Goal: Contribute content: Contribute content

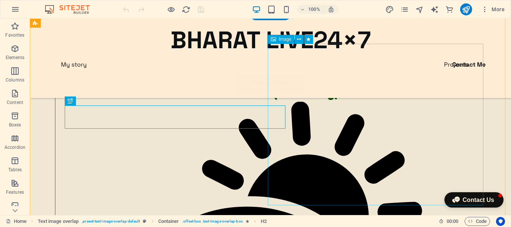
scroll to position [47, 0]
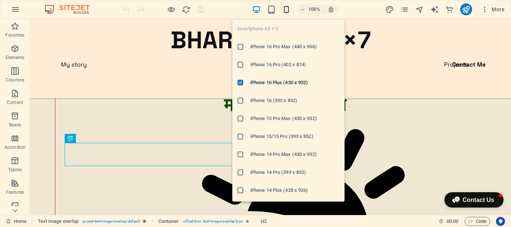
click at [288, 8] on icon "button" at bounding box center [286, 9] width 9 height 9
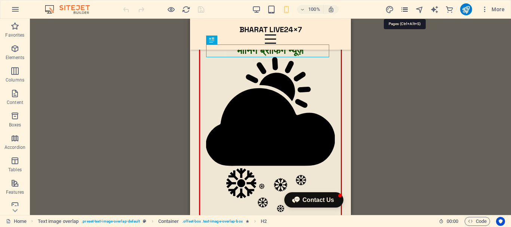
click at [402, 9] on icon "pages" at bounding box center [404, 9] width 9 height 9
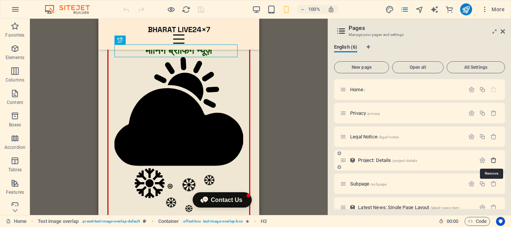
click at [494, 161] on icon "button" at bounding box center [493, 160] width 6 height 6
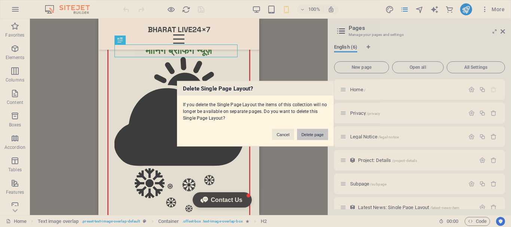
click at [310, 138] on button "Delete page" at bounding box center [312, 134] width 31 height 11
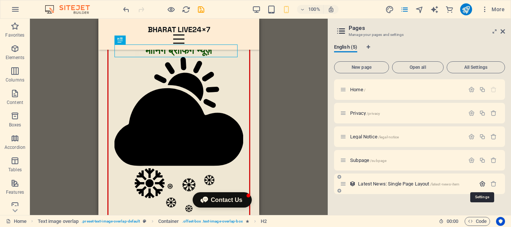
click at [484, 183] on icon "button" at bounding box center [482, 184] width 6 height 6
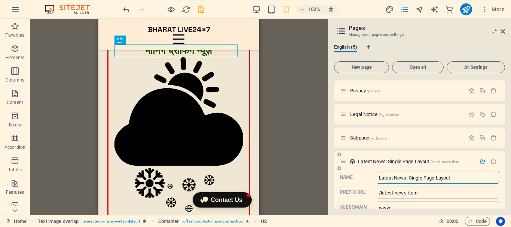
scroll to position [39, 0]
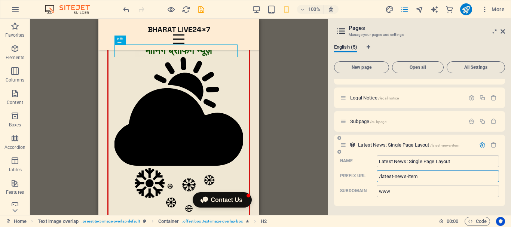
click at [424, 177] on input "/latest-news-item" at bounding box center [438, 176] width 122 height 12
type input "/latest-news"
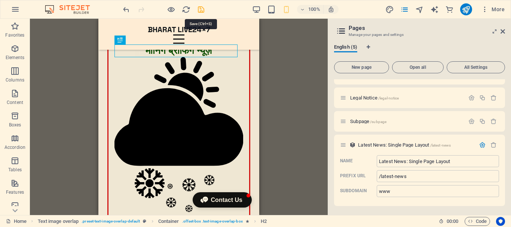
click at [203, 9] on icon "save" at bounding box center [201, 9] width 9 height 9
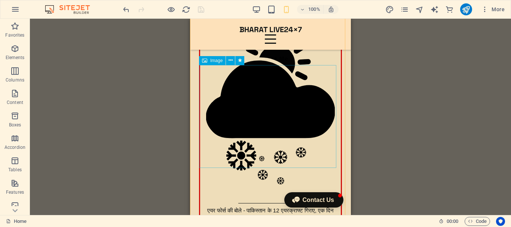
scroll to position [75, 0]
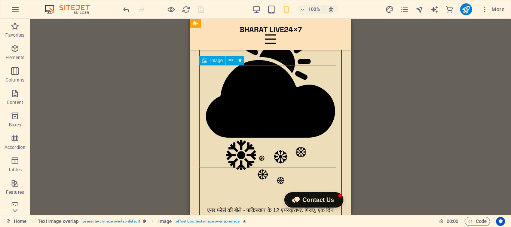
select select "%"
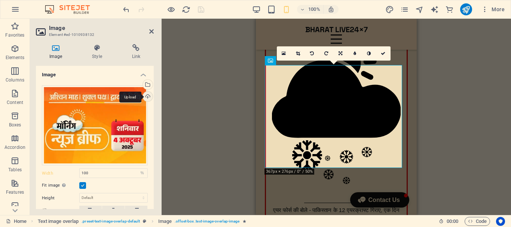
click at [147, 97] on div "Upload" at bounding box center [146, 97] width 11 height 11
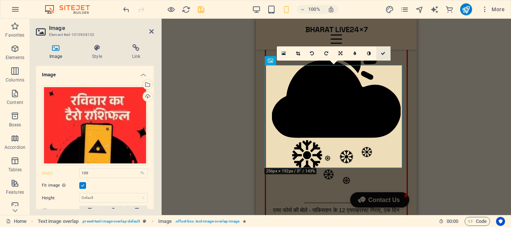
click at [384, 52] on icon at bounding box center [383, 53] width 4 height 4
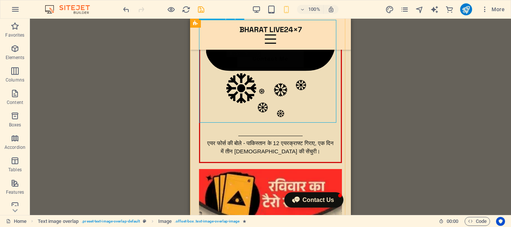
scroll to position [150, 0]
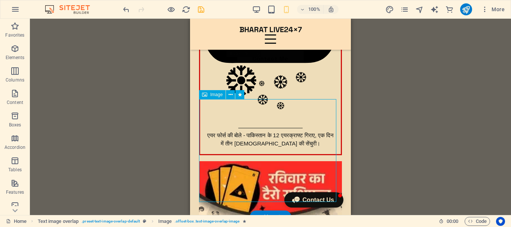
drag, startPoint x: 303, startPoint y: 144, endPoint x: 194, endPoint y: 112, distance: 113.3
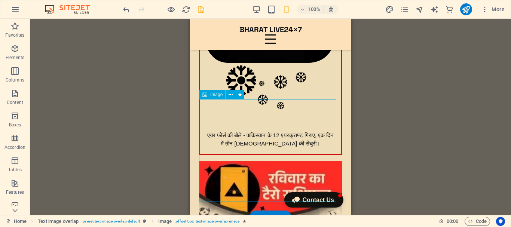
select select "%"
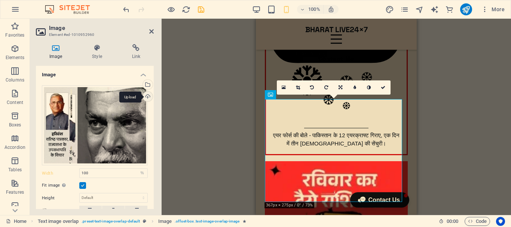
click at [148, 95] on div "Upload" at bounding box center [146, 97] width 11 height 11
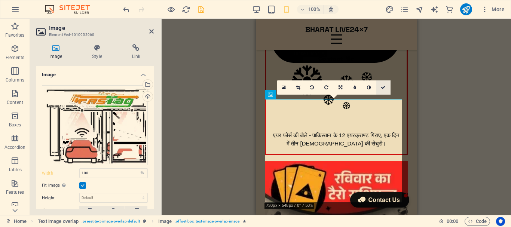
click at [384, 85] on icon at bounding box center [383, 87] width 4 height 4
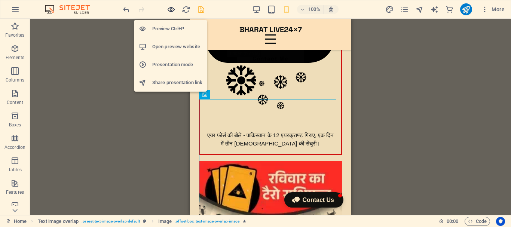
click at [172, 9] on icon "button" at bounding box center [171, 9] width 9 height 9
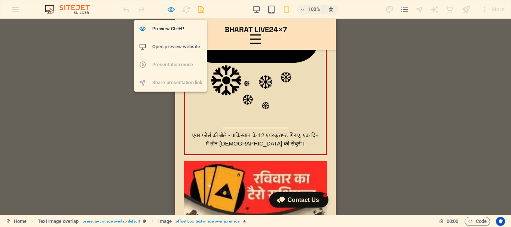
click at [169, 10] on icon "button" at bounding box center [171, 9] width 9 height 9
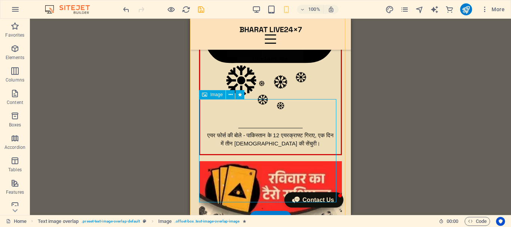
select select "%"
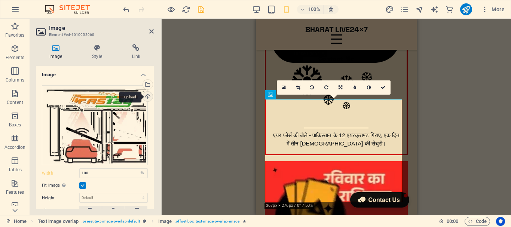
click at [146, 96] on div "Upload" at bounding box center [146, 97] width 11 height 11
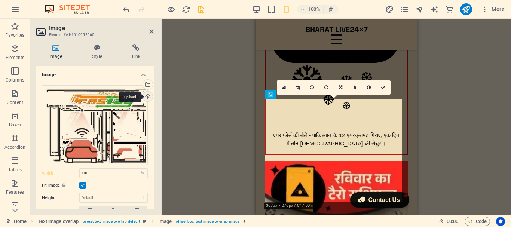
click at [147, 96] on div "Upload" at bounding box center [146, 97] width 11 height 11
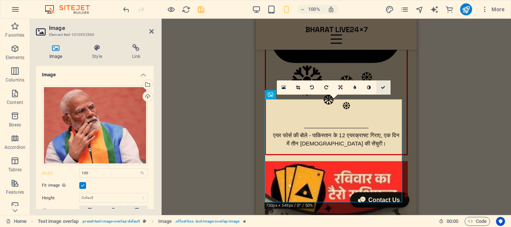
click at [384, 86] on icon at bounding box center [383, 87] width 4 height 4
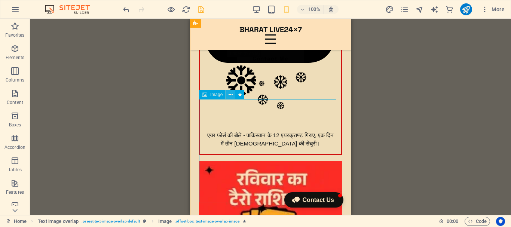
click at [231, 95] on icon at bounding box center [230, 95] width 4 height 8
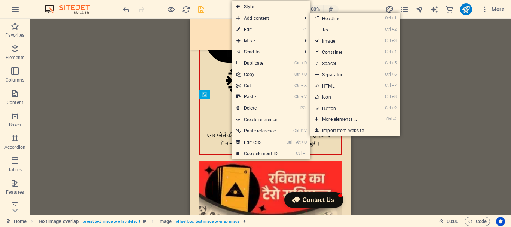
click at [328, 17] on link "Ctrl 1 Headline" at bounding box center [341, 18] width 62 height 11
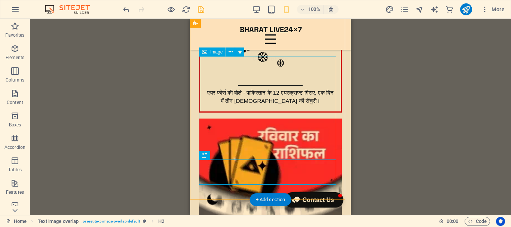
scroll to position [230, 0]
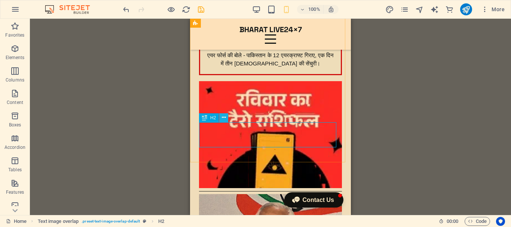
click at [226, 115] on button at bounding box center [223, 117] width 9 height 9
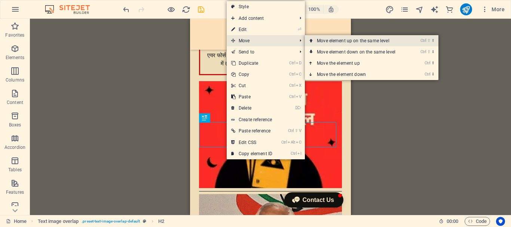
click at [351, 41] on link "Ctrl ⇧ ⬆ Move element up on the same level" at bounding box center [357, 40] width 105 height 11
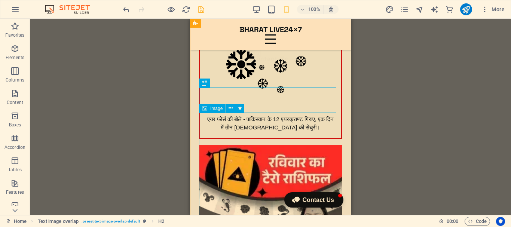
scroll to position [155, 0]
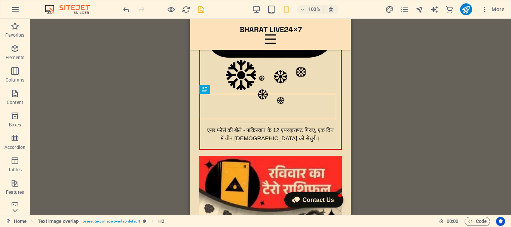
click at [420, 107] on div "H2 Text image overlap Container Menu Bar Image Menu Menu Bar Logo Button Contai…" at bounding box center [270, 117] width 481 height 196
click at [419, 107] on div "H2 Text image overlap Container Menu Bar Image Menu Menu Bar Logo Button Contai…" at bounding box center [270, 117] width 481 height 196
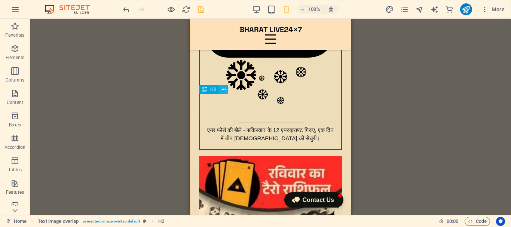
click at [224, 89] on icon at bounding box center [224, 90] width 4 height 8
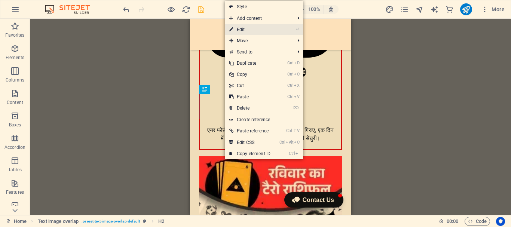
click at [261, 30] on link "⏎ Edit" at bounding box center [250, 29] width 50 height 11
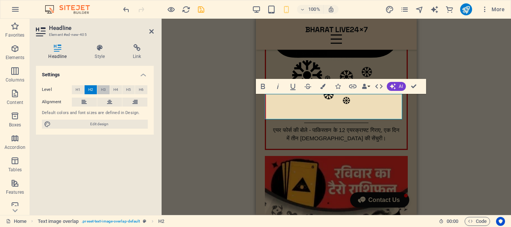
click at [102, 89] on span "H3" at bounding box center [103, 89] width 5 height 9
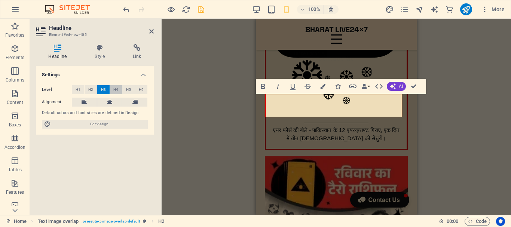
click at [119, 88] on button "H4" at bounding box center [116, 89] width 12 height 9
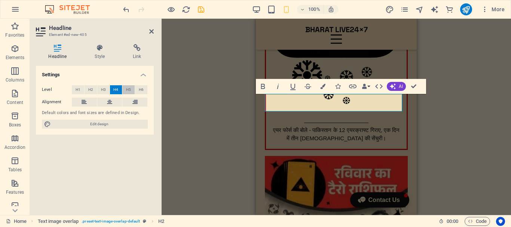
click at [127, 88] on span "H5" at bounding box center [128, 89] width 5 height 9
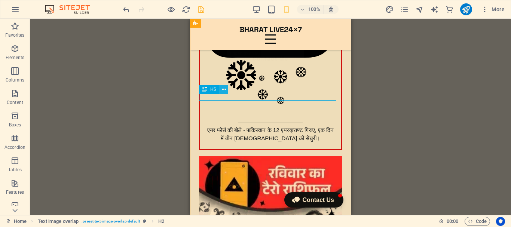
click at [224, 90] on icon at bounding box center [224, 90] width 4 height 8
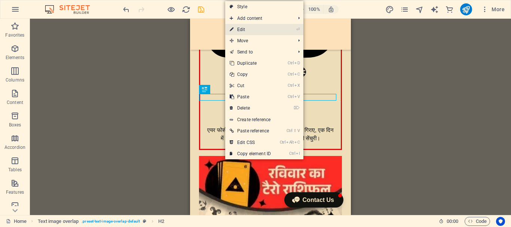
click at [259, 31] on link "⏎ Edit" at bounding box center [250, 29] width 50 height 11
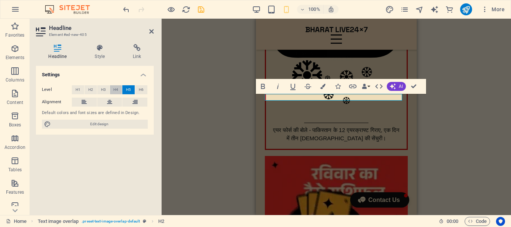
click at [116, 87] on span "H4" at bounding box center [115, 89] width 5 height 9
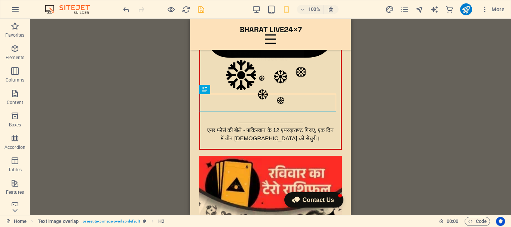
click at [463, 114] on div "H2 Text image overlap Container Menu Bar Image Menu Logo Button Container HTML …" at bounding box center [270, 117] width 481 height 196
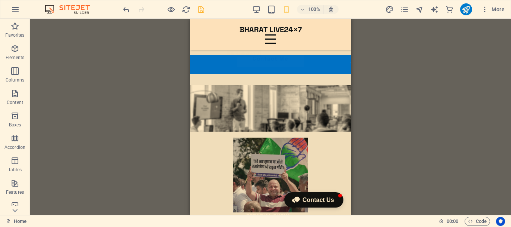
scroll to position [1863, 0]
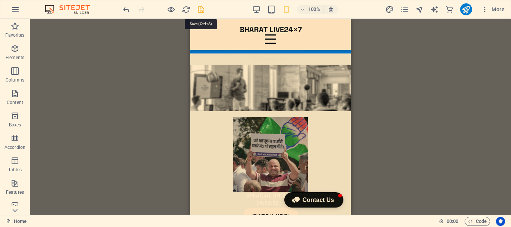
click at [201, 12] on icon "save" at bounding box center [201, 9] width 9 height 9
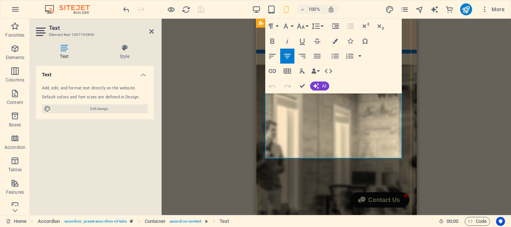
drag, startPoint x: 374, startPoint y: 155, endPoint x: 521, endPoint y: 111, distance: 153.4
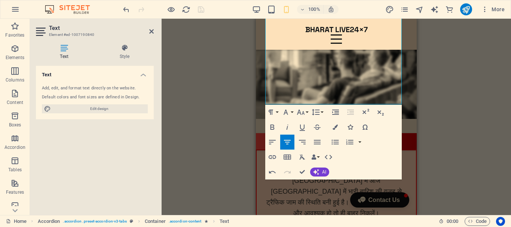
scroll to position [2012, 0]
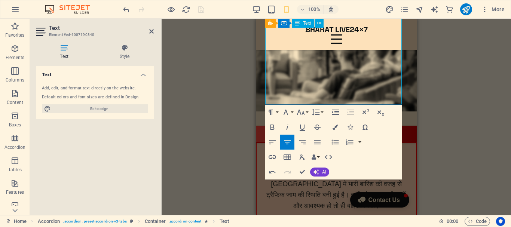
drag, startPoint x: 386, startPoint y: 98, endPoint x: 273, endPoint y: 42, distance: 126.1
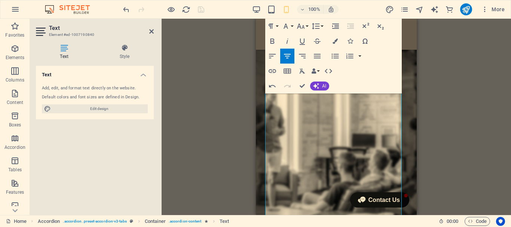
scroll to position [1912, 0]
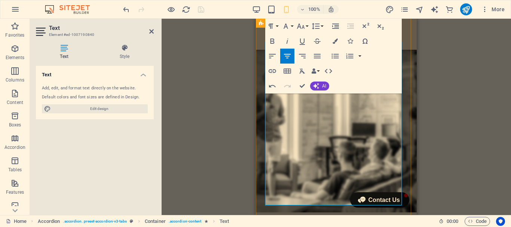
drag, startPoint x: 388, startPoint y: 130, endPoint x: 385, endPoint y: 124, distance: 6.4
click at [307, 26] on button "Font Size" at bounding box center [302, 26] width 14 height 15
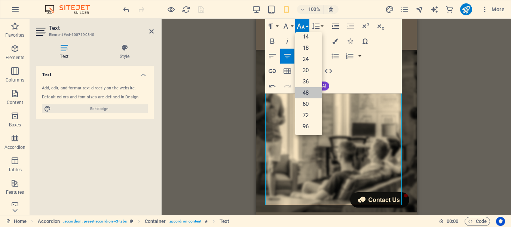
scroll to position [60, 0]
click at [308, 48] on link "18" at bounding box center [308, 47] width 27 height 11
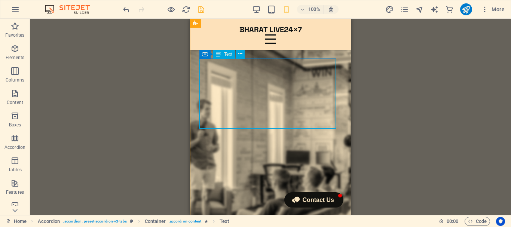
scroll to position [1874, 0]
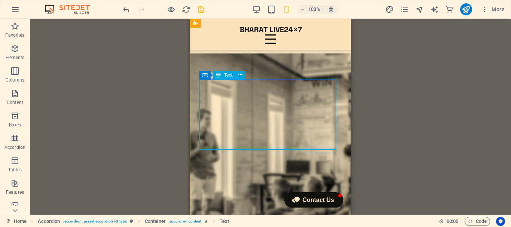
drag, startPoint x: 215, startPoint y: 106, endPoint x: 412, endPoint y: 124, distance: 197.1
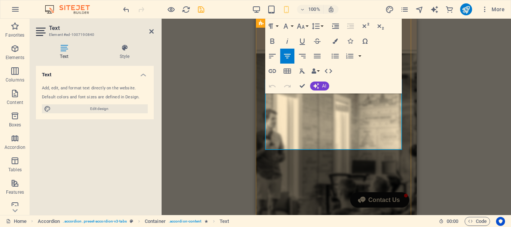
click at [269, 54] on icon "button" at bounding box center [272, 56] width 7 height 4
click at [284, 57] on icon "button" at bounding box center [287, 56] width 9 height 9
click at [322, 27] on button "Line Height" at bounding box center [317, 26] width 14 height 15
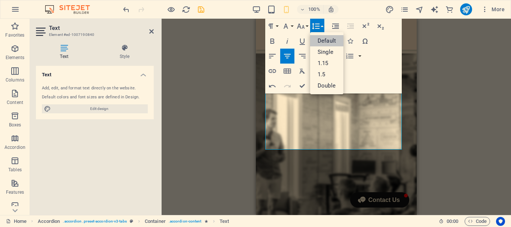
click at [327, 40] on link "Default" at bounding box center [326, 40] width 33 height 11
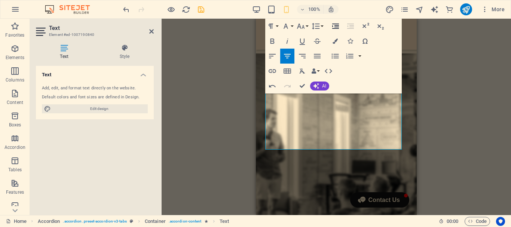
click at [337, 26] on icon "button" at bounding box center [335, 26] width 9 height 9
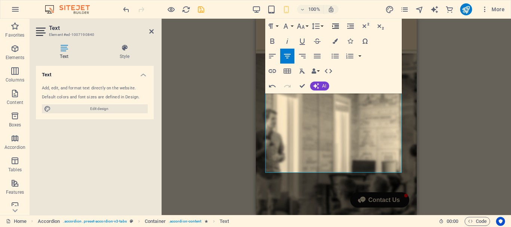
click at [337, 26] on icon "button" at bounding box center [335, 26] width 9 height 9
click at [127, 7] on icon "undo" at bounding box center [126, 9] width 9 height 9
click at [125, 7] on icon "undo" at bounding box center [126, 9] width 9 height 9
click at [124, 7] on icon "undo" at bounding box center [126, 9] width 9 height 9
click at [125, 9] on icon "undo" at bounding box center [126, 9] width 9 height 9
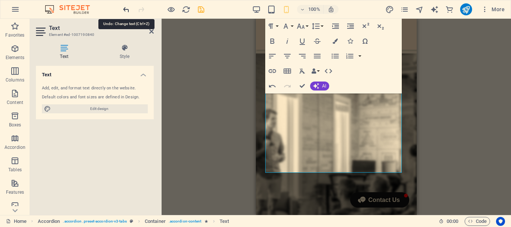
click at [126, 7] on icon "undo" at bounding box center [126, 9] width 9 height 9
click at [190, 74] on div "Drag here to replace the existing content. Press “Ctrl” if you want to create a…" at bounding box center [336, 117] width 349 height 196
click at [151, 30] on icon at bounding box center [151, 31] width 4 height 6
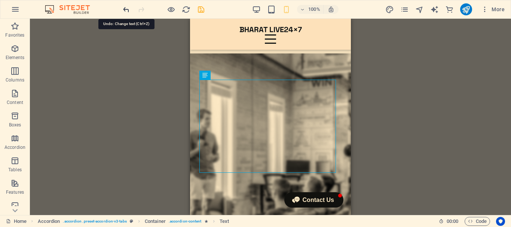
click at [126, 8] on icon "undo" at bounding box center [126, 9] width 9 height 9
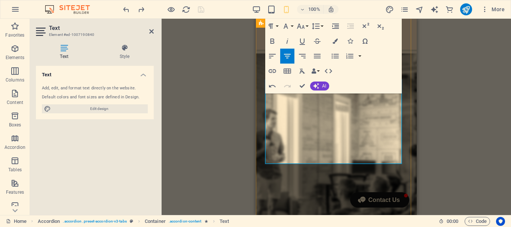
scroll to position [1725, 1]
click at [335, 42] on icon "button" at bounding box center [334, 41] width 5 height 5
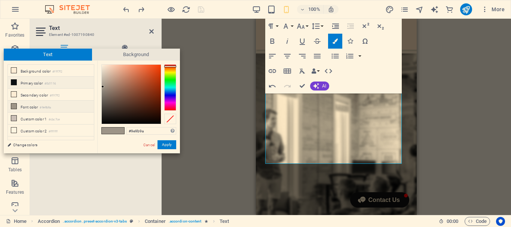
click at [14, 82] on icon at bounding box center [13, 82] width 5 height 5
type input "#0d1116"
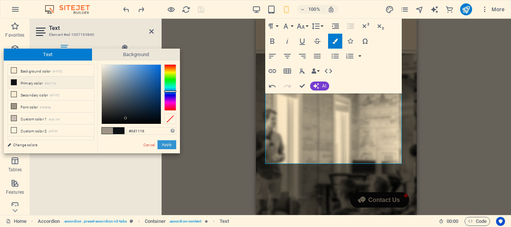
click at [163, 143] on button "Apply" at bounding box center [166, 144] width 19 height 9
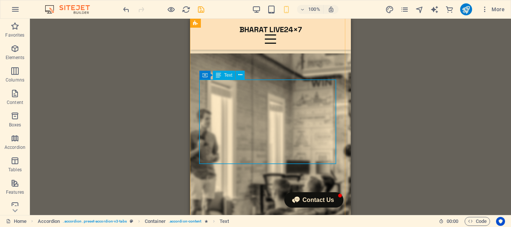
click at [242, 75] on icon at bounding box center [240, 75] width 4 height 8
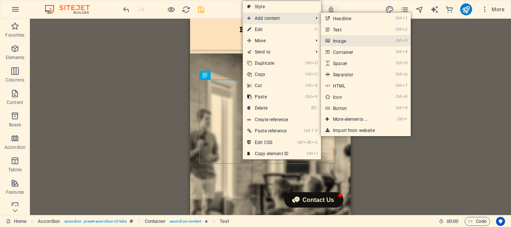
click at [346, 40] on link "Ctrl 3 Image" at bounding box center [352, 40] width 62 height 11
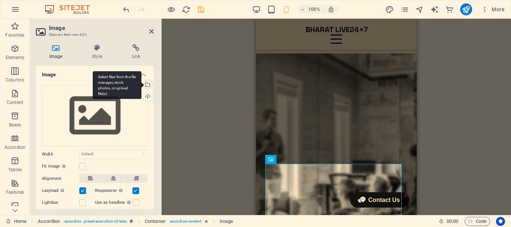
click at [147, 85] on div "Select files from the file manager, stock photos, or upload file(s)" at bounding box center [146, 85] width 11 height 11
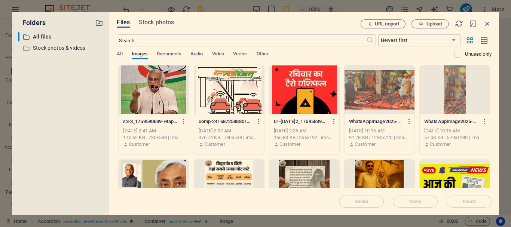
click at [384, 100] on div at bounding box center [379, 89] width 70 height 49
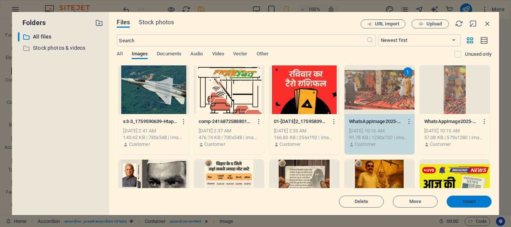
click at [476, 200] on span "Insert" at bounding box center [468, 201] width 39 height 4
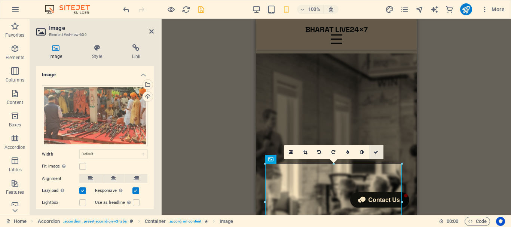
click at [377, 152] on icon at bounding box center [376, 152] width 4 height 4
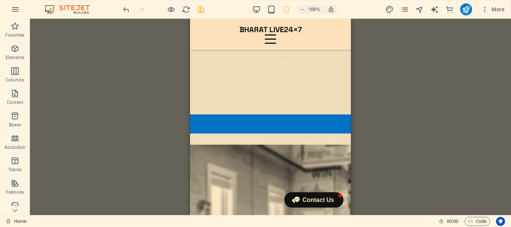
scroll to position [1794, 0]
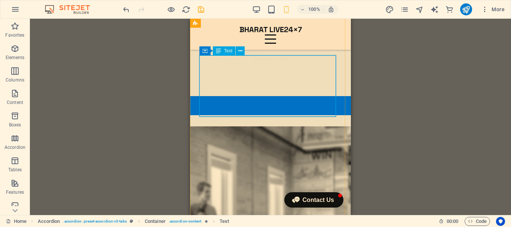
click at [240, 50] on icon at bounding box center [240, 51] width 4 height 8
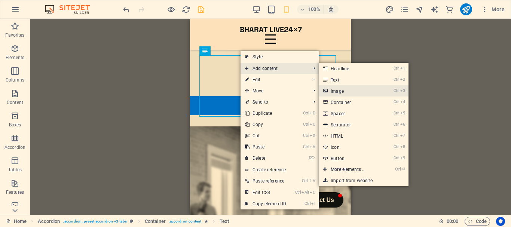
click at [348, 90] on link "Ctrl 3 Image" at bounding box center [350, 90] width 62 height 11
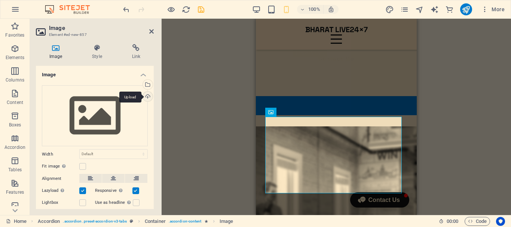
click at [147, 97] on div "Upload" at bounding box center [146, 97] width 11 height 11
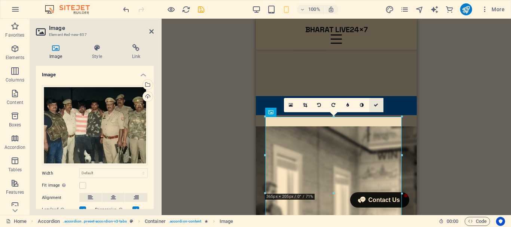
click at [378, 103] on icon at bounding box center [376, 105] width 4 height 4
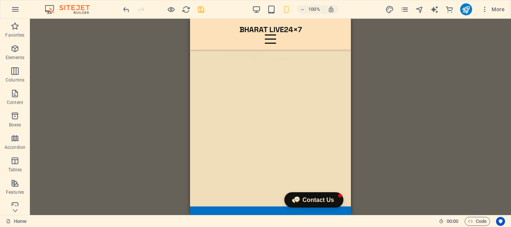
scroll to position [1767, 0]
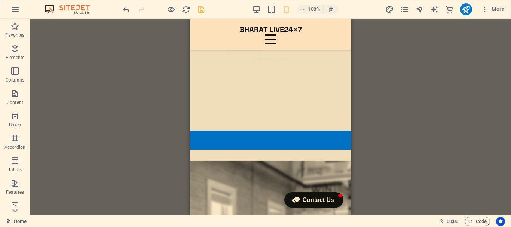
click at [351, 89] on div "Drag here to replace the existing content. Press “Ctrl” if you want to create a…" at bounding box center [270, 117] width 481 height 196
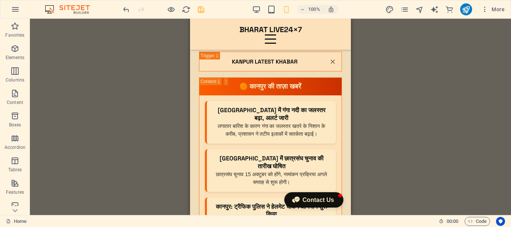
scroll to position [3109, 0]
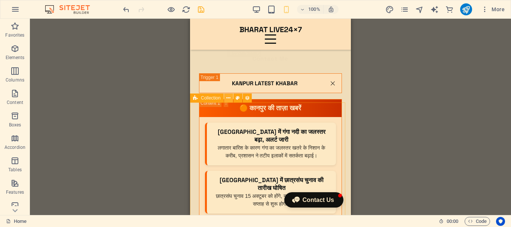
click at [230, 99] on icon at bounding box center [228, 98] width 4 height 8
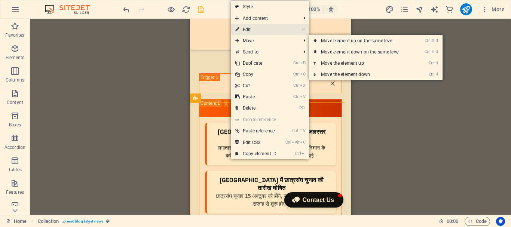
click at [298, 31] on li "⏎ Edit" at bounding box center [270, 29] width 78 height 11
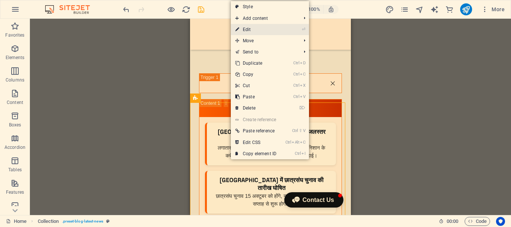
click at [293, 29] on li "⏎ Edit" at bounding box center [270, 29] width 78 height 11
click at [249, 31] on link "⏎ Edit" at bounding box center [256, 29] width 50 height 11
select select "columns.publishing_date_DESC"
select select "columns.status"
select select "columns.publishing_date"
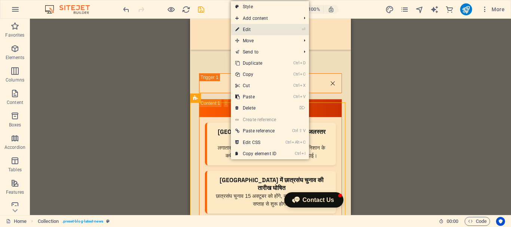
select select "past"
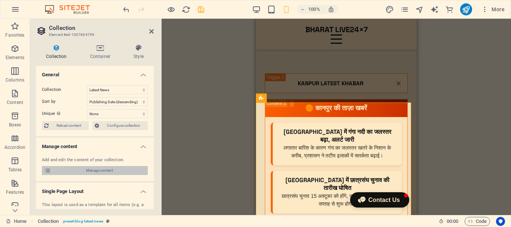
click at [120, 171] on span "Manage content" at bounding box center [99, 170] width 92 height 9
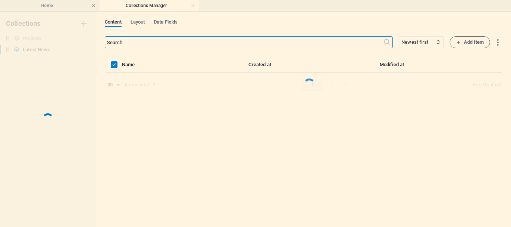
scroll to position [0, 0]
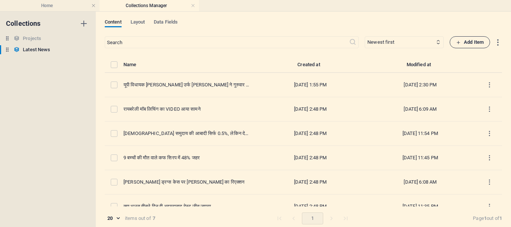
click at [478, 41] on span "Add Item" at bounding box center [470, 42] width 28 height 9
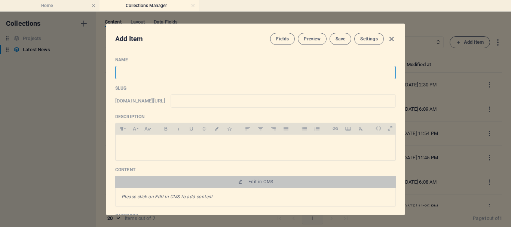
click at [165, 72] on input "text" at bounding box center [255, 72] width 280 height 13
click at [184, 75] on input "text" at bounding box center [255, 72] width 280 height 13
paste input "अमेठी में पुलिस मुठभेड़ में 50 हजार का इनामी गिरफ्तार"
type input "अमेठी में पुलिस मुठभेड़ में 50 हजार का इनामी गिरफ्तार"
type input "50"
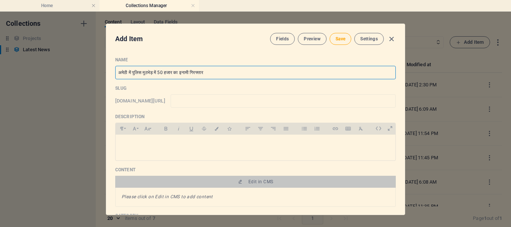
type input "50"
type input "अमेठी में पुलिस मुठभेड़ में 50 हजार का इनामी गिरफ्तार"
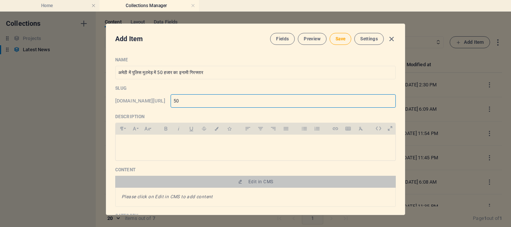
drag, startPoint x: 211, startPoint y: 101, endPoint x: 206, endPoint y: 102, distance: 4.9
click at [211, 101] on input "50" at bounding box center [283, 100] width 225 height 13
type input "5"
type input "a"
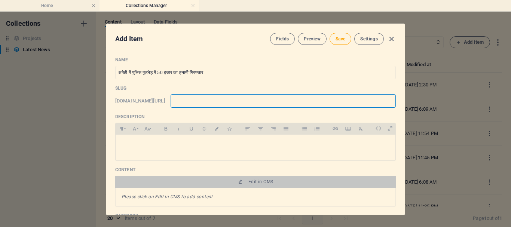
type input "a"
type input "am"
type input "ame"
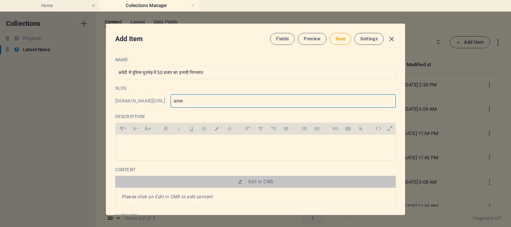
type input "amet"
type input "ameth"
type input "amethu"
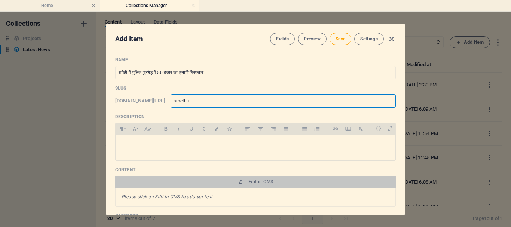
type input "amethu"
type input "ameth"
type input "amethi"
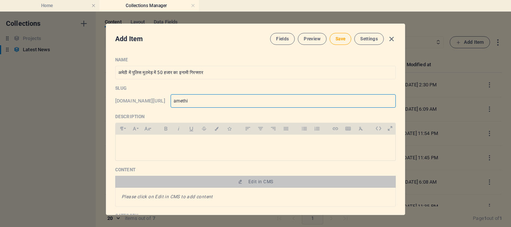
type input "amethi-"
type input "amethi-n"
type input "amethi-ne"
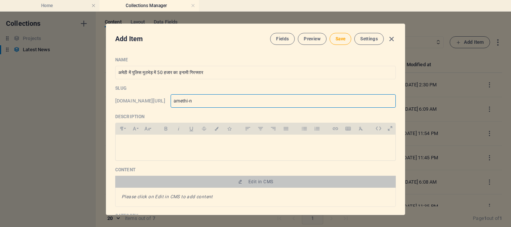
type input "amethi-ne"
type input "amethi-new"
type input "amethi-news"
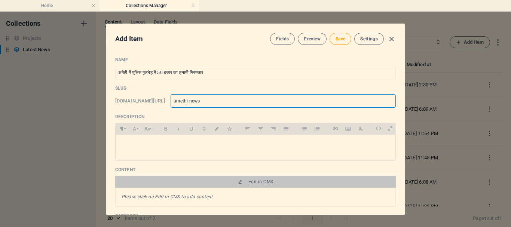
click at [273, 105] on input "amethi-news" at bounding box center [283, 100] width 225 height 13
type input "amethi-news"
click at [344, 40] on span "Save" at bounding box center [340, 39] width 10 height 6
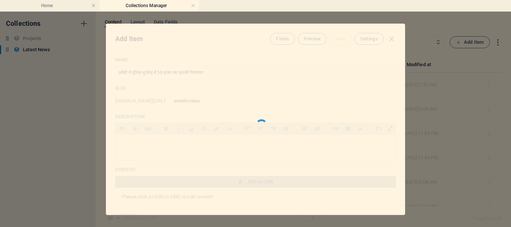
type input "amethi-news"
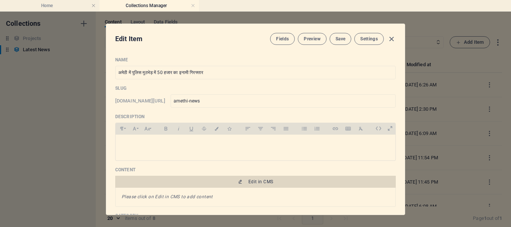
click at [278, 182] on span "Edit in CMS" at bounding box center [255, 182] width 274 height 6
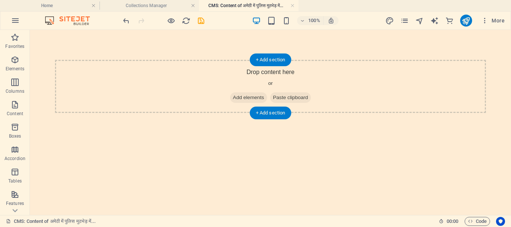
click at [245, 97] on span "Add elements" at bounding box center [248, 97] width 37 height 10
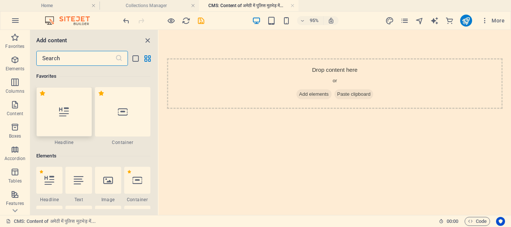
click at [58, 106] on div at bounding box center [64, 111] width 56 height 49
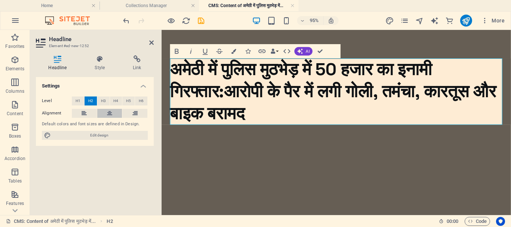
click at [111, 111] on icon at bounding box center [109, 113] width 5 height 9
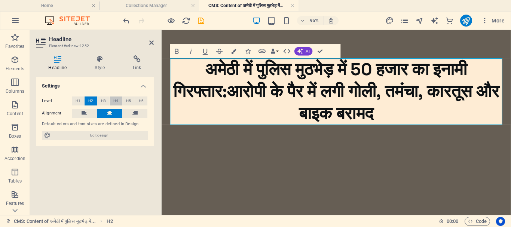
click at [115, 102] on span "H4" at bounding box center [115, 100] width 5 height 9
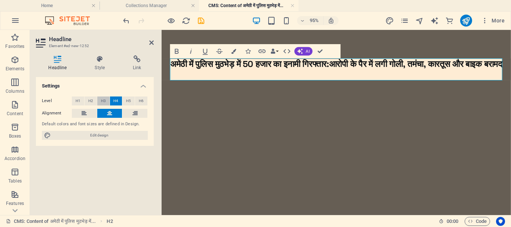
click at [102, 102] on span "H3" at bounding box center [103, 100] width 5 height 9
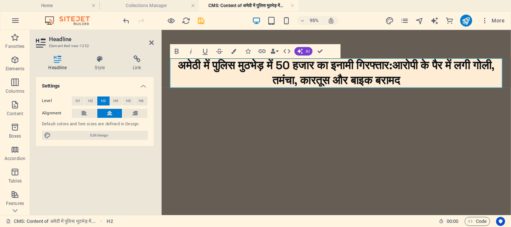
click at [487, 85] on h3 "अमेठी में पुलिस मुठभेड़ में 50 हजार का इनामी गिरफ्तार:आरोपी के पैर में लगी गोली…" at bounding box center [346, 75] width 350 height 31
click at [475, 82] on h3 "अमेठी में पुलिस मुठभेड़ में 50 हजार का इनामी गिरफ्तार:आरोपी के पैर में लगी गोली…" at bounding box center [346, 75] width 350 height 31
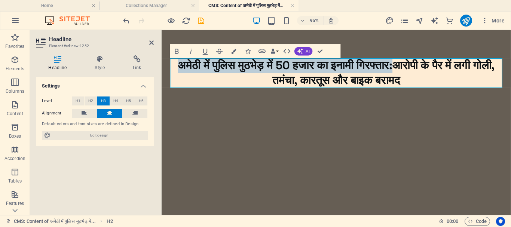
drag, startPoint x: 449, startPoint y: 67, endPoint x: 378, endPoint y: 82, distance: 73.1
click at [177, 64] on h3 "अमेठी में पुलिस मुठभेड़ में 50 हजार का इनामी गिरफ्तार:आरोपी के पैर में लगी गोली…" at bounding box center [346, 75] width 350 height 31
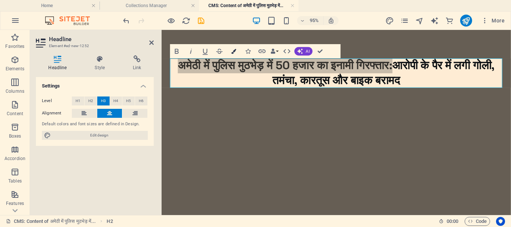
click at [234, 49] on icon "button" at bounding box center [233, 51] width 5 height 5
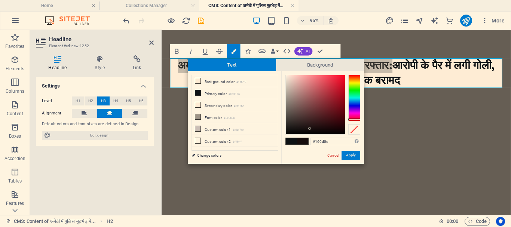
click at [357, 119] on div at bounding box center [354, 98] width 12 height 46
click at [356, 122] on div at bounding box center [322, 105] width 75 height 60
click at [356, 123] on div at bounding box center [322, 105] width 75 height 60
click at [357, 119] on div at bounding box center [354, 120] width 12 height 2
click at [357, 120] on div at bounding box center [354, 120] width 12 height 2
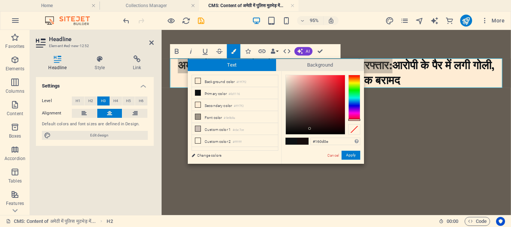
click at [357, 120] on div at bounding box center [354, 120] width 12 height 2
click at [343, 88] on div at bounding box center [315, 104] width 59 height 59
drag, startPoint x: 342, startPoint y: 87, endPoint x: 345, endPoint y: 84, distance: 4.5
click at [345, 84] on div at bounding box center [344, 83] width 3 height 3
type input "#d20116"
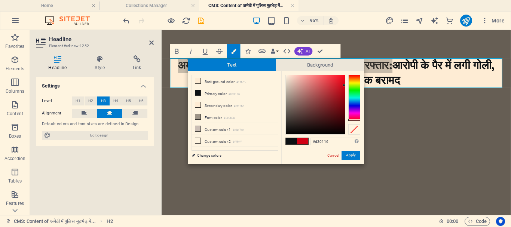
click at [344, 85] on div at bounding box center [344, 85] width 3 height 3
click at [351, 152] on button "Apply" at bounding box center [350, 155] width 19 height 9
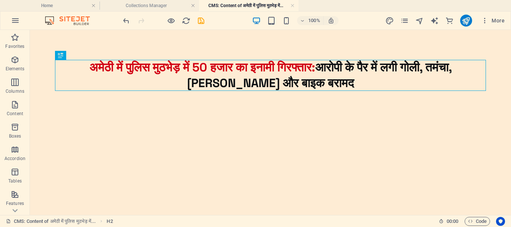
click at [362, 116] on div "अमेठी में पुलिस मुठभेड़ में 50 हजार का इनामी गिरफ्तार: आरोपी के पैर में लगी गोल…" at bounding box center [270, 75] width 449 height 91
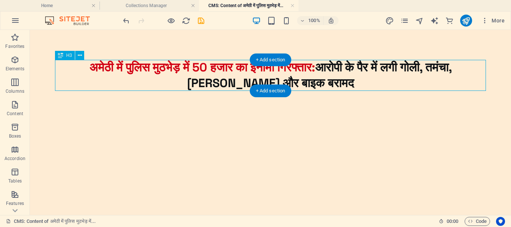
click at [346, 65] on div "अमेठी में पुलिस मुठभेड़ में 50 हजार का इनामी गिरफ्तार: आरोपी के पैर में लगी गोल…" at bounding box center [270, 75] width 431 height 31
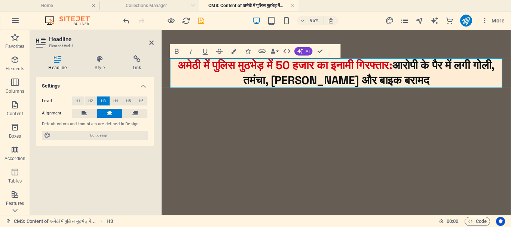
click at [451, 66] on h3 "अमेठी में पुलिस मुठभेड़ में 50 हजार का इनामी गिरफ्तार: आरोपी के पैर में लगी गोल…" at bounding box center [346, 75] width 350 height 31
click at [451, 67] on h3 "अमेठी में पुलिस मुठभेड़ में 50 हजार का इनामी गिरफ्तार: आरोपी के पैर में लगी गोल…" at bounding box center [346, 75] width 350 height 31
click at [452, 67] on h3 "अमेठी में पुलिस मुठभेड़ में 50 हजार का इनामी गिरफ्तार: आरोपी के पैर में लगी गोल…" at bounding box center [346, 75] width 350 height 31
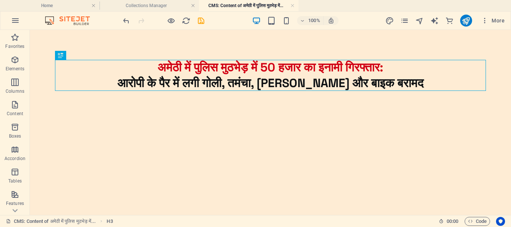
click at [425, 113] on div "अमेठी में पुलिस मुठभेड़ में 50 हजार का इनामी गिरफ्तार: आरोपी के पैर में लगी गोल…" at bounding box center [270, 75] width 449 height 91
click at [418, 114] on div "अमेठी में पुलिस मुठभेड़ में 50 हजार का इनामी गिरफ्तार: आरोपी के पैर में लगी गोल…" at bounding box center [270, 75] width 449 height 91
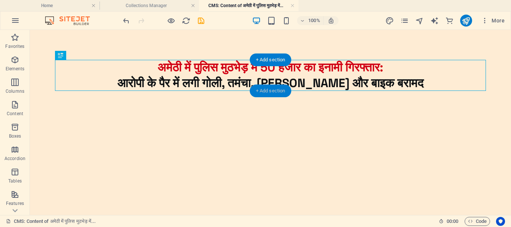
click at [275, 90] on div "+ Add section" at bounding box center [271, 91] width 42 height 13
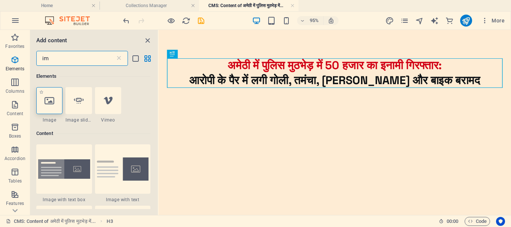
type input "im"
click at [48, 104] on icon at bounding box center [49, 101] width 10 height 10
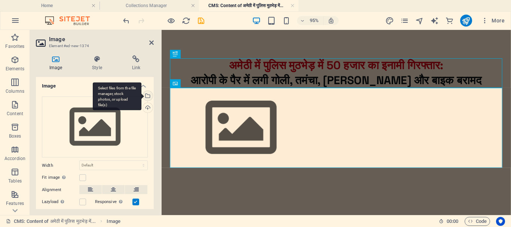
click at [147, 96] on div "Select files from the file manager, stock photos, or upload file(s)" at bounding box center [146, 96] width 11 height 11
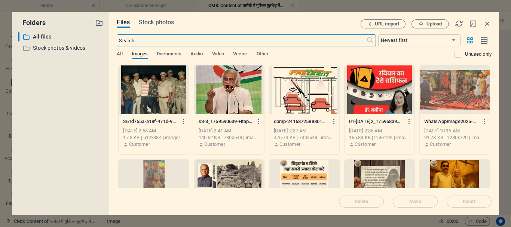
click at [144, 95] on div at bounding box center [154, 89] width 70 height 49
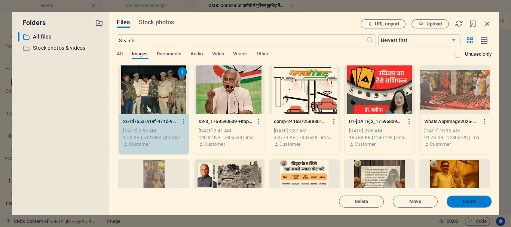
click at [474, 201] on span "Insert" at bounding box center [469, 201] width 13 height 4
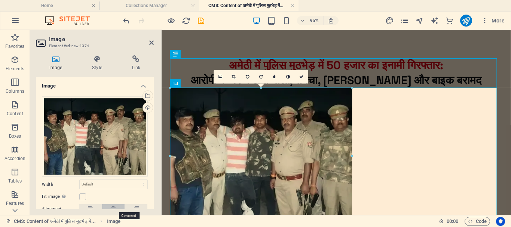
click at [111, 208] on icon at bounding box center [113, 208] width 5 height 9
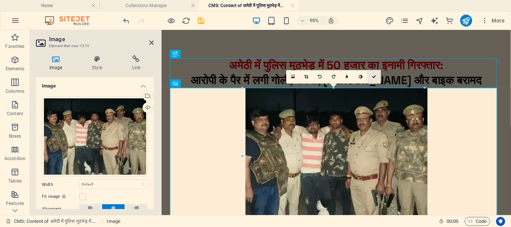
click at [374, 75] on icon at bounding box center [374, 77] width 4 height 4
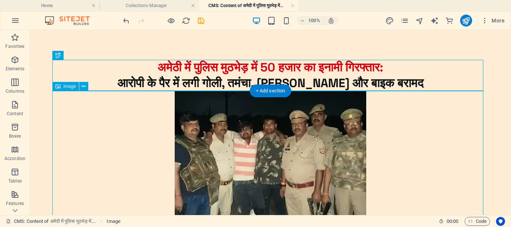
click at [431, 132] on figure at bounding box center [270, 163] width 431 height 144
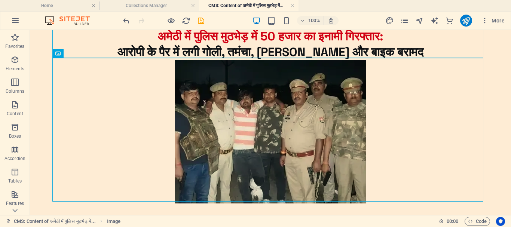
scroll to position [49, 0]
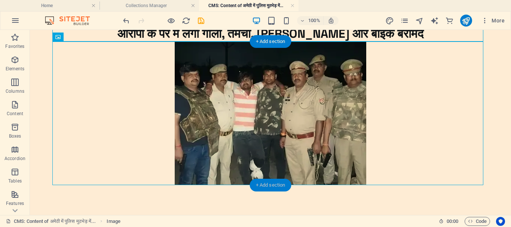
click at [276, 187] on div "+ Add section" at bounding box center [271, 185] width 42 height 13
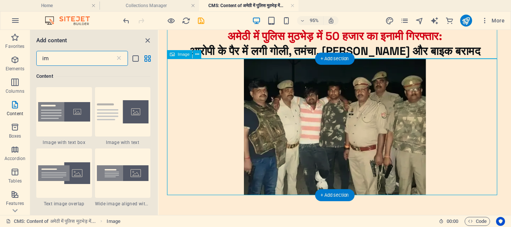
scroll to position [57, 0]
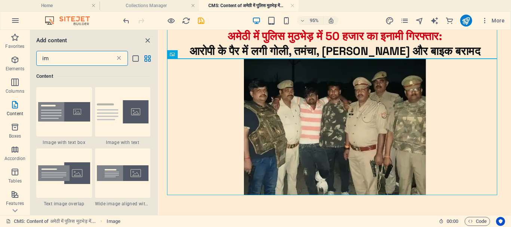
click at [118, 60] on icon at bounding box center [118, 58] width 7 height 7
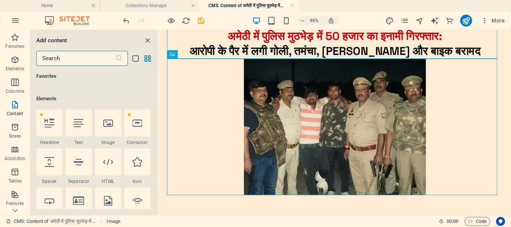
scroll to position [1370, 0]
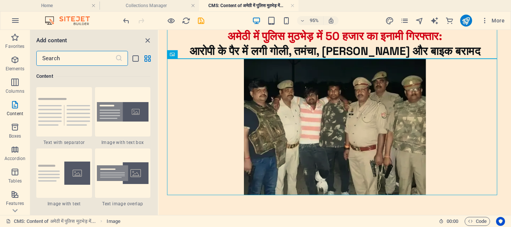
click at [119, 58] on icon at bounding box center [118, 58] width 7 height 7
click at [99, 59] on input "text" at bounding box center [75, 58] width 79 height 15
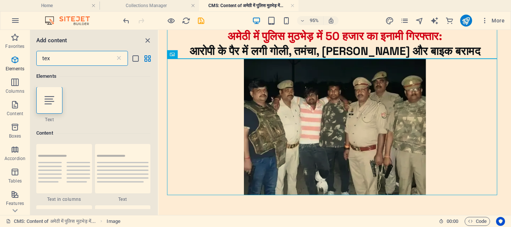
scroll to position [0, 0]
type input "tex"
click at [50, 102] on icon at bounding box center [49, 101] width 10 height 10
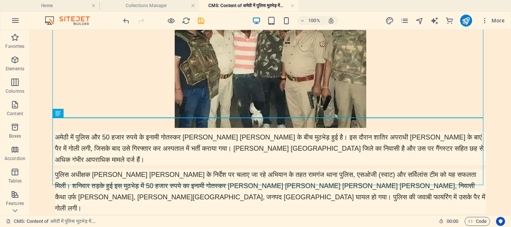
scroll to position [79, 0]
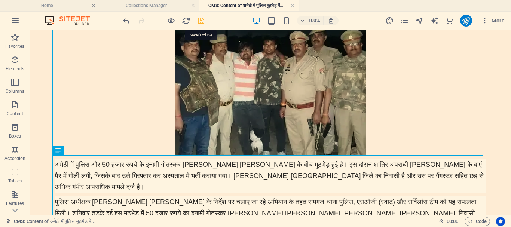
click at [200, 21] on icon "save" at bounding box center [201, 20] width 9 height 9
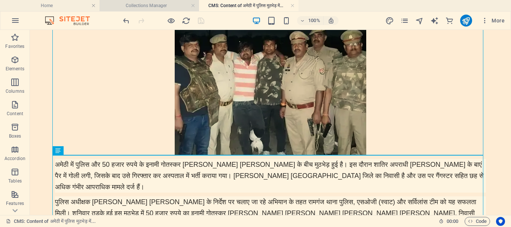
click at [166, 3] on h4 "Collections Manager" at bounding box center [148, 5] width 99 height 8
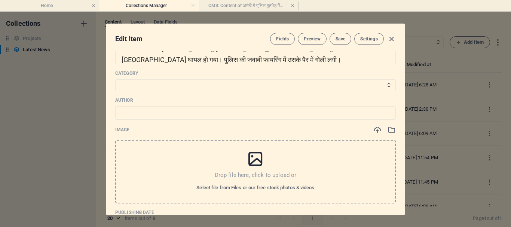
scroll to position [150, 0]
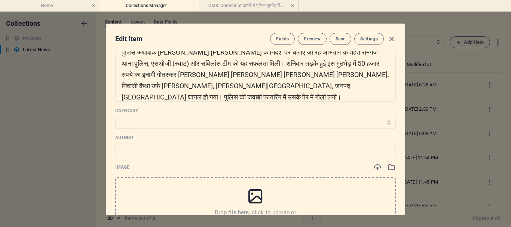
click at [173, 124] on select "Top News Khel Jagat Filmi Duniya Raebareli News [GEOGRAPHIC_DATA]" at bounding box center [255, 123] width 280 height 12
select select "Top News"
click at [115, 117] on select "Top News Khel Jagat Filmi Duniya Raebareli News [GEOGRAPHIC_DATA]" at bounding box center [255, 123] width 280 height 12
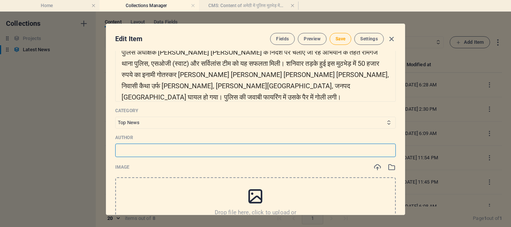
click at [205, 153] on input "text" at bounding box center [255, 150] width 280 height 13
type input "[PERSON_NAME]"
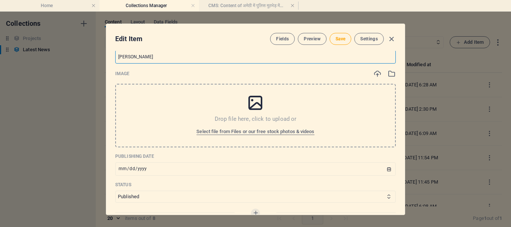
scroll to position [262, 0]
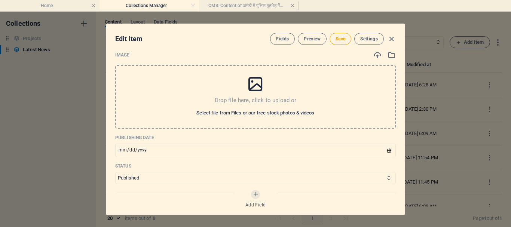
click at [273, 114] on span "Select file from Files or our free stock photos & videos" at bounding box center [255, 112] width 118 height 9
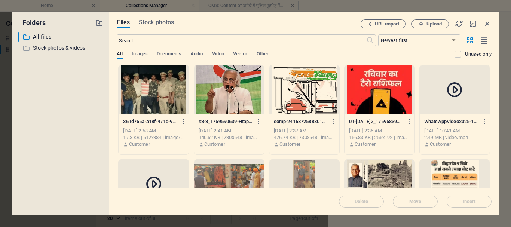
click at [146, 84] on div at bounding box center [154, 89] width 70 height 49
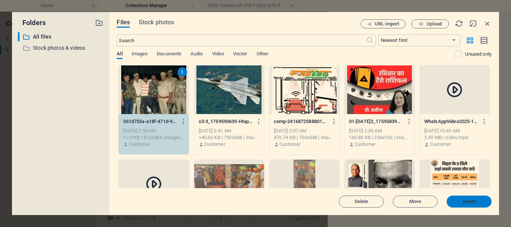
click at [478, 202] on span "Insert" at bounding box center [468, 201] width 39 height 4
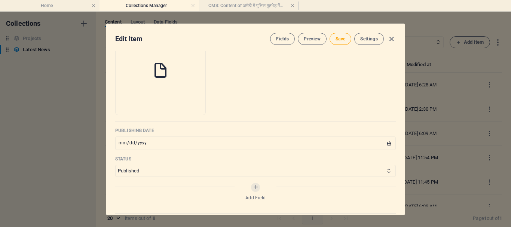
scroll to position [411, 0]
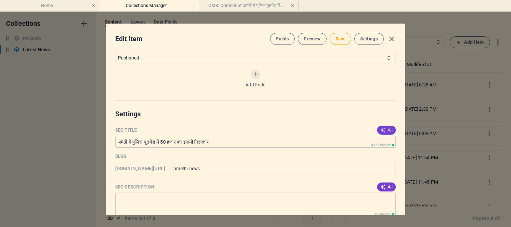
click at [386, 129] on span "AI" at bounding box center [386, 130] width 13 height 6
type input "अमेठी में 50 हजार का इनामी गिरफ्तार"
click at [386, 185] on span "AI" at bounding box center [386, 187] width 13 height 6
type textarea "अमेठी में पुलिस मुठभेड़ में 50 हजार का इनामी गोतस्कर गिरफ्तार, घायल अवस्था में …"
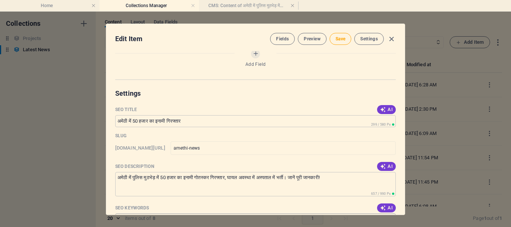
scroll to position [523, 0]
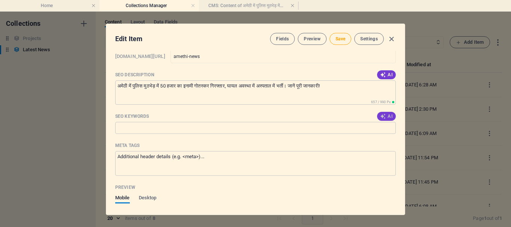
click at [385, 113] on button "AI" at bounding box center [386, 116] width 19 height 9
type input "अमेठी मुठभेड़, 50 हजार का इनामी, [PERSON_NAME] [PERSON_NAME], पुलिस गिरफ्तारी, …"
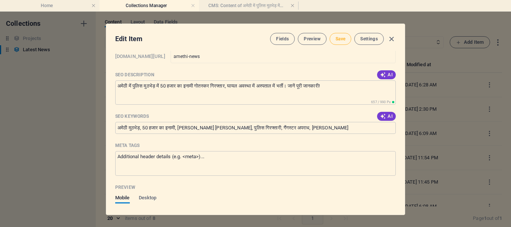
click at [338, 40] on span "Save" at bounding box center [340, 39] width 10 height 6
click at [389, 37] on icon "button" at bounding box center [391, 39] width 9 height 9
type input "50"
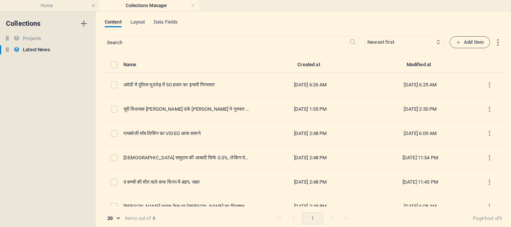
scroll to position [449, 0]
click at [42, 7] on h4 "Home" at bounding box center [49, 5] width 99 height 8
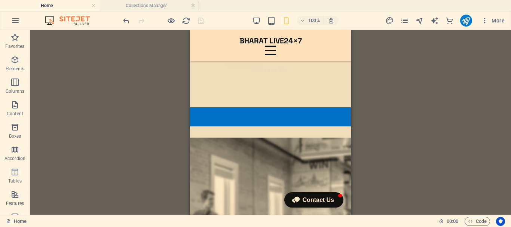
scroll to position [1813, 0]
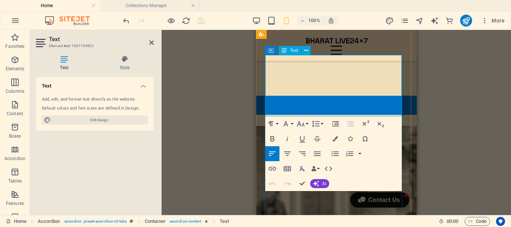
drag, startPoint x: 323, startPoint y: 113, endPoint x: 264, endPoint y: 72, distance: 72.6
click at [308, 124] on button "Font Size" at bounding box center [302, 123] width 14 height 15
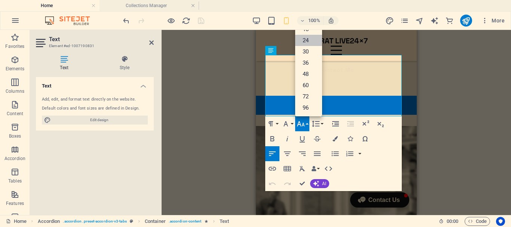
scroll to position [60, 0]
click at [307, 31] on link "18" at bounding box center [308, 29] width 27 height 11
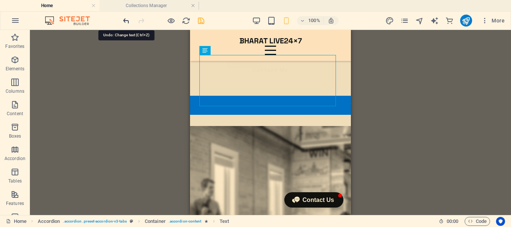
click at [126, 19] on icon "undo" at bounding box center [126, 20] width 9 height 9
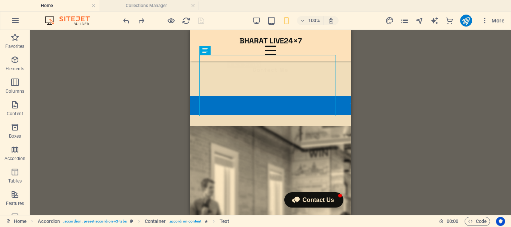
click at [463, 104] on div "Drag here to replace the existing content. Press “Ctrl” if you want to create a…" at bounding box center [270, 122] width 481 height 185
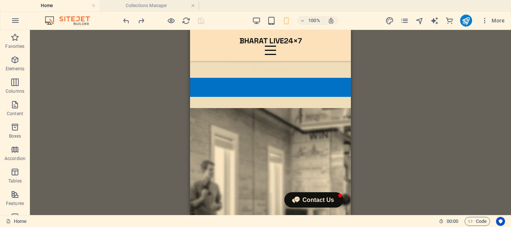
scroll to position [1819, 0]
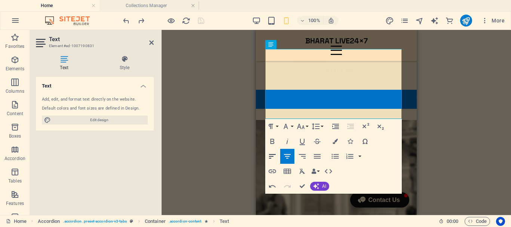
click at [270, 155] on icon "button" at bounding box center [272, 156] width 9 height 9
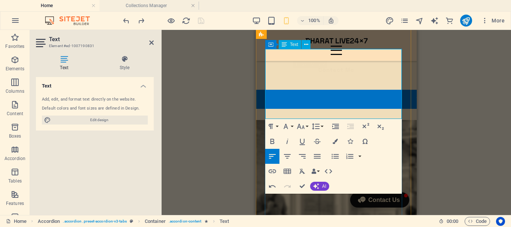
drag, startPoint x: 306, startPoint y: 116, endPoint x: 261, endPoint y: 117, distance: 45.6
click at [335, 142] on icon "button" at bounding box center [334, 141] width 5 height 5
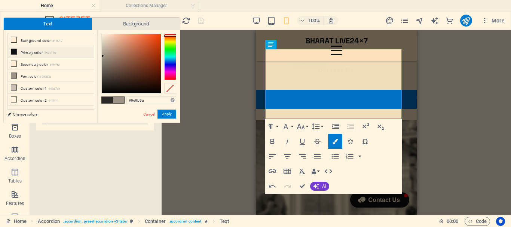
click at [14, 50] on icon at bounding box center [13, 51] width 5 height 5
type input "#0d1116"
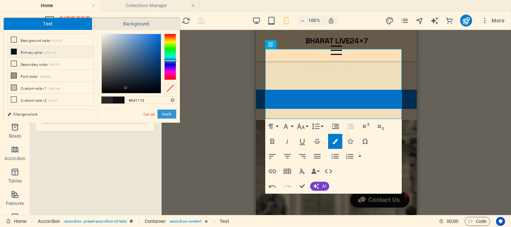
click at [166, 111] on button "Apply" at bounding box center [166, 114] width 19 height 9
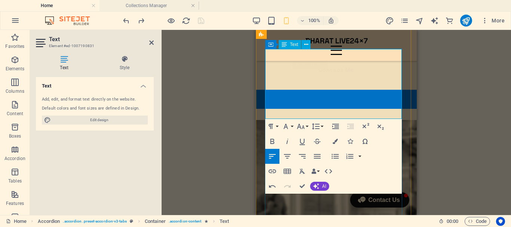
click at [351, 142] on icon "button" at bounding box center [349, 141] width 5 height 5
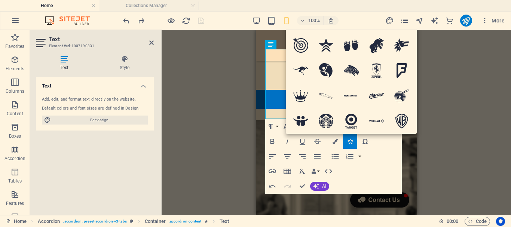
type input "arr"
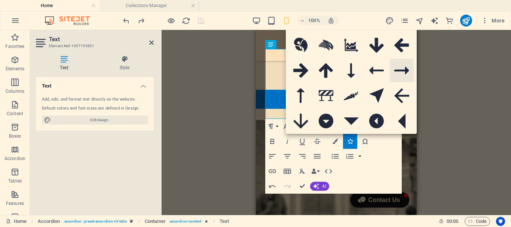
click at [400, 71] on icon at bounding box center [401, 71] width 15 height 8
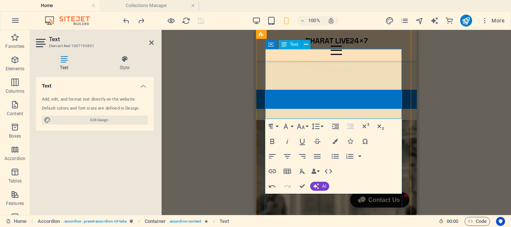
drag, startPoint x: 274, startPoint y: 114, endPoint x: 262, endPoint y: 114, distance: 12.7
click at [273, 170] on icon "button" at bounding box center [271, 171] width 7 height 4
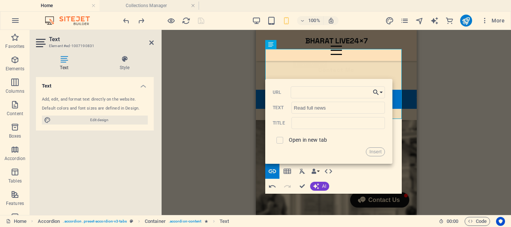
click at [382, 92] on button "Choose Link" at bounding box center [378, 92] width 14 height 12
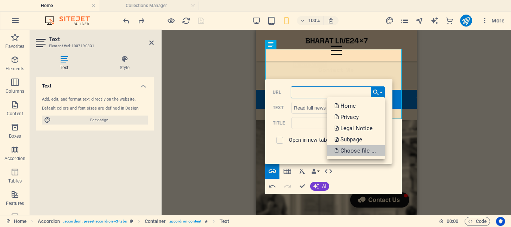
click at [359, 151] on p "Choose file ..." at bounding box center [355, 150] width 43 height 11
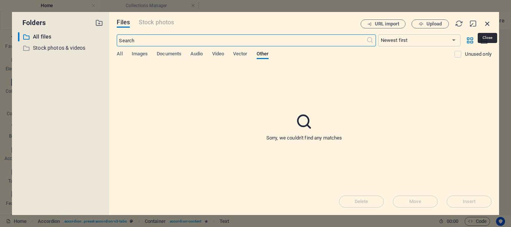
click at [487, 24] on icon "button" at bounding box center [487, 23] width 8 height 8
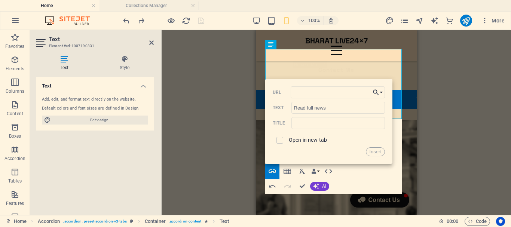
click at [381, 92] on button "Choose Link" at bounding box center [378, 92] width 14 height 12
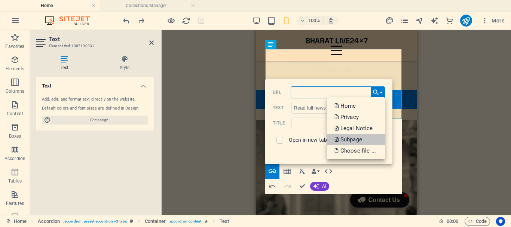
click at [354, 139] on p "Subpage" at bounding box center [348, 139] width 29 height 11
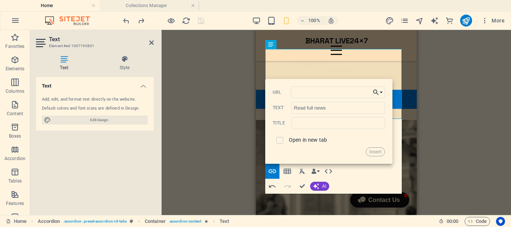
click at [381, 91] on button "Choose Link" at bounding box center [378, 92] width 14 height 12
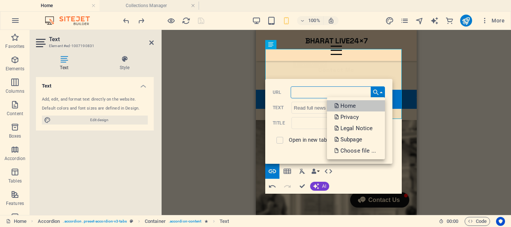
click at [366, 107] on link "Home" at bounding box center [356, 105] width 58 height 11
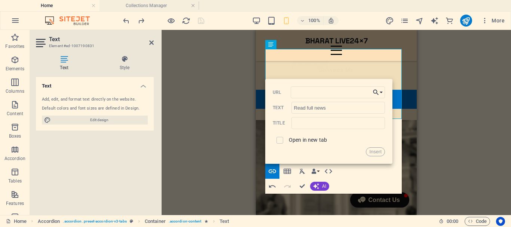
click at [381, 93] on button "Choose Link" at bounding box center [378, 92] width 14 height 12
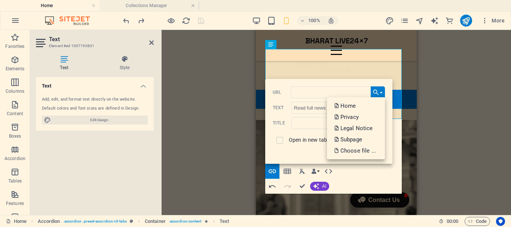
click at [218, 110] on div "Drag here to replace the existing content. Press “Ctrl” if you want to create a…" at bounding box center [336, 122] width 349 height 185
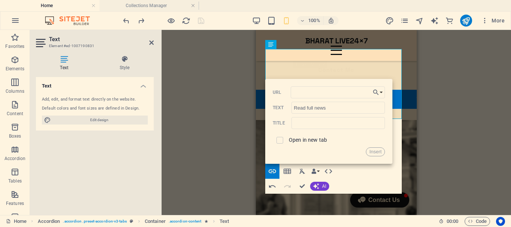
click at [441, 101] on div "Drag here to replace the existing content. Press “Ctrl” if you want to create a…" at bounding box center [336, 122] width 349 height 185
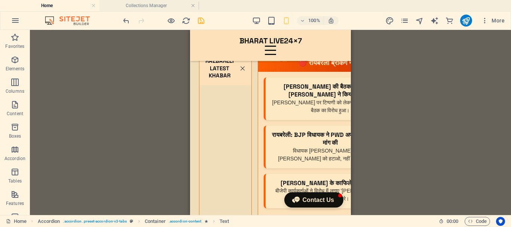
scroll to position [2228, 0]
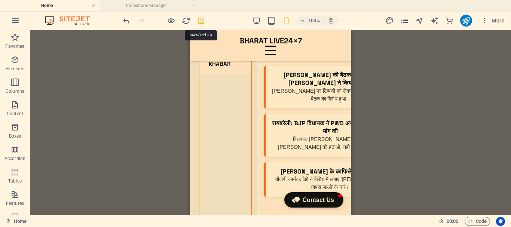
click at [203, 19] on icon "save" at bounding box center [201, 20] width 9 height 9
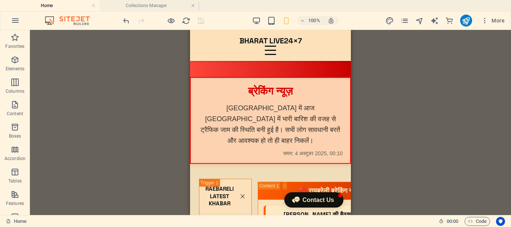
scroll to position [2135, 0]
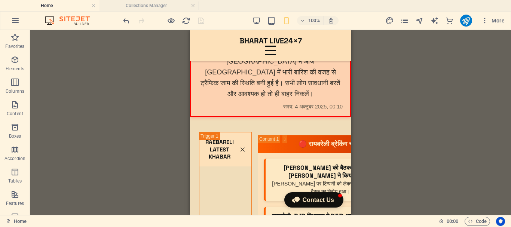
drag, startPoint x: 347, startPoint y: 110, endPoint x: 555, endPoint y: 76, distance: 210.6
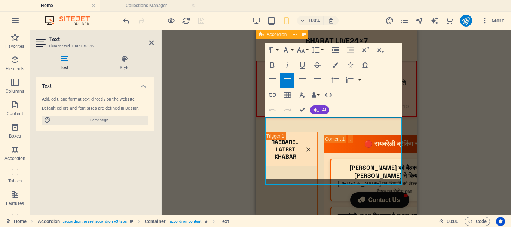
scroll to position [2143, 0]
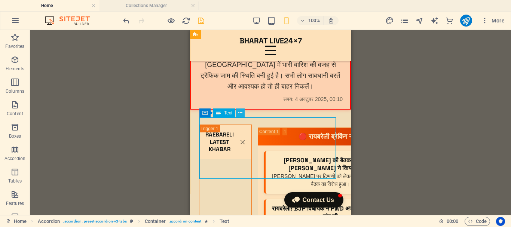
click at [240, 113] on icon at bounding box center [240, 113] width 4 height 8
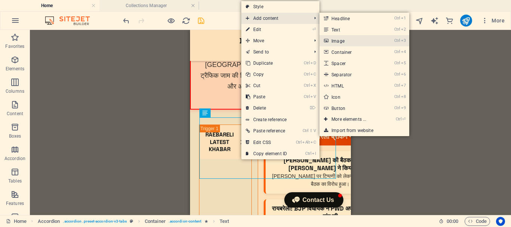
click at [345, 40] on link "Ctrl 3 Image" at bounding box center [350, 40] width 62 height 11
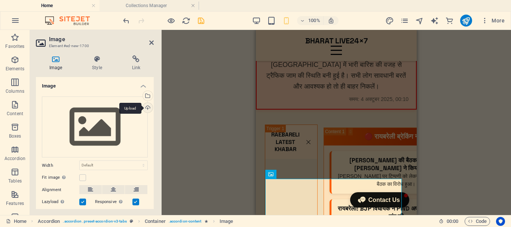
click at [143, 108] on div "Upload" at bounding box center [146, 108] width 11 height 11
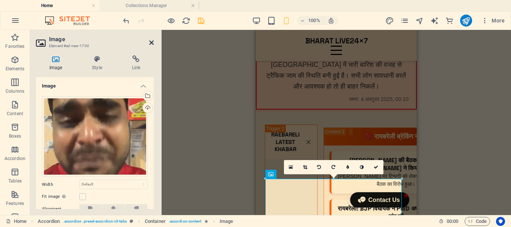
click at [151, 43] on icon at bounding box center [151, 43] width 4 height 6
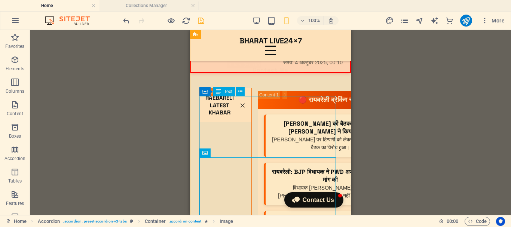
scroll to position [2180, 0]
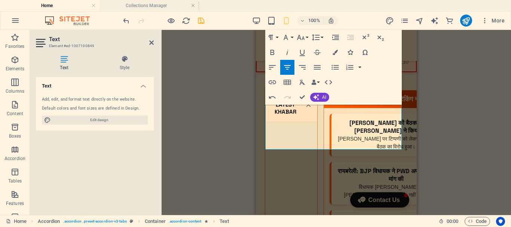
click at [350, 52] on icon "button" at bounding box center [349, 52] width 5 height 5
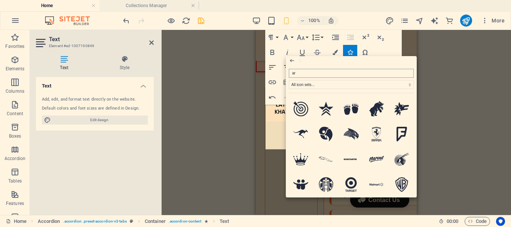
type input "arr"
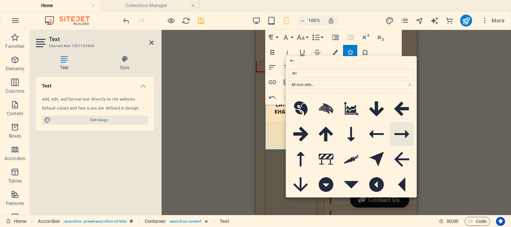
click at [404, 133] on icon at bounding box center [401, 134] width 15 height 8
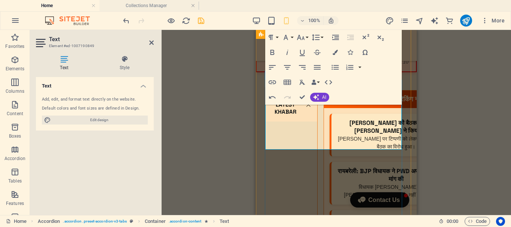
drag, startPoint x: 346, startPoint y: 147, endPoint x: 308, endPoint y: 147, distance: 38.5
click at [272, 66] on icon "button" at bounding box center [272, 67] width 9 height 9
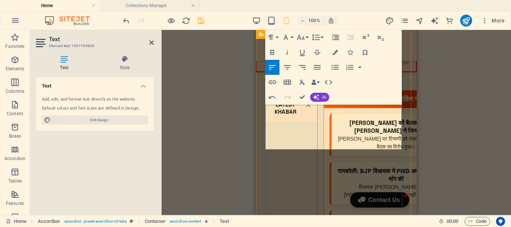
drag, startPoint x: 318, startPoint y: 145, endPoint x: 260, endPoint y: 140, distance: 58.9
click at [338, 51] on button "Colors" at bounding box center [335, 52] width 14 height 15
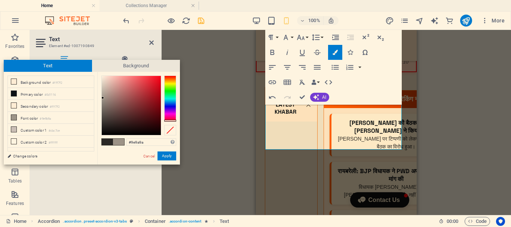
click at [175, 120] on div at bounding box center [170, 99] width 12 height 46
click at [159, 90] on div at bounding box center [131, 105] width 59 height 59
type input "#d20519"
click at [159, 86] on div at bounding box center [158, 86] width 3 height 3
click at [170, 154] on button "Apply" at bounding box center [166, 155] width 19 height 9
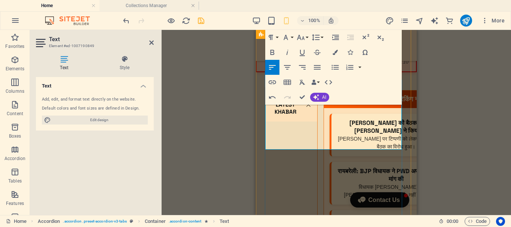
drag, startPoint x: 313, startPoint y: 146, endPoint x: 264, endPoint y: 148, distance: 48.3
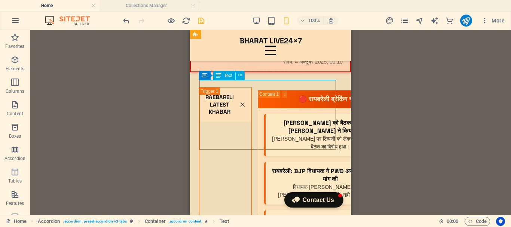
drag, startPoint x: 252, startPoint y: 143, endPoint x: 280, endPoint y: 145, distance: 28.1
drag, startPoint x: 238, startPoint y: 145, endPoint x: 252, endPoint y: 143, distance: 13.5
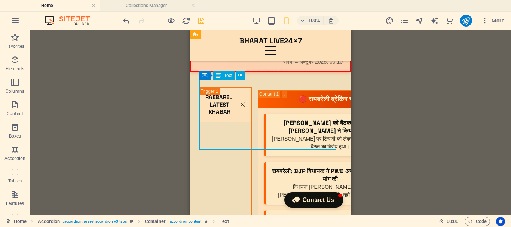
drag, startPoint x: 239, startPoint y: 145, endPoint x: 215, endPoint y: 143, distance: 23.3
drag, startPoint x: 263, startPoint y: 142, endPoint x: 267, endPoint y: 141, distance: 4.5
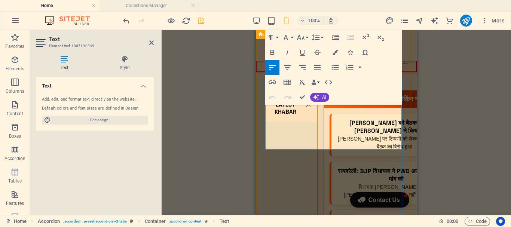
click at [126, 19] on icon "undo" at bounding box center [126, 20] width 9 height 9
click at [126, 18] on icon "undo" at bounding box center [126, 20] width 9 height 9
click at [151, 43] on icon at bounding box center [151, 43] width 4 height 6
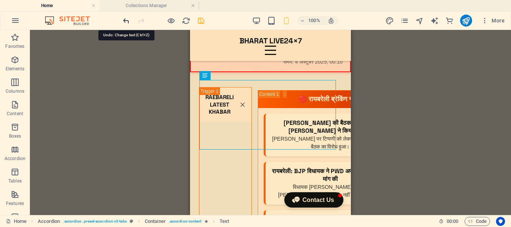
click at [126, 19] on icon "undo" at bounding box center [126, 20] width 9 height 9
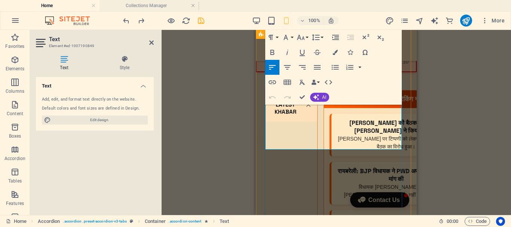
drag, startPoint x: 302, startPoint y: 146, endPoint x: 266, endPoint y: 145, distance: 35.5
click at [337, 49] on button "Colors" at bounding box center [335, 52] width 14 height 15
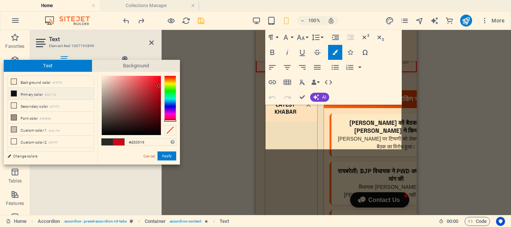
click at [13, 92] on icon at bounding box center [13, 93] width 5 height 5
type input "#0d1116"
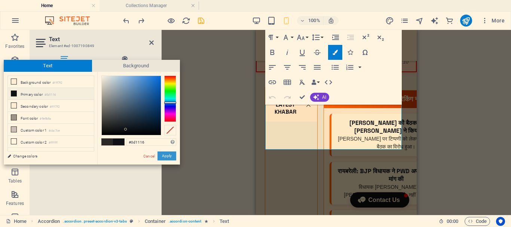
click at [169, 156] on button "Apply" at bounding box center [166, 155] width 19 height 9
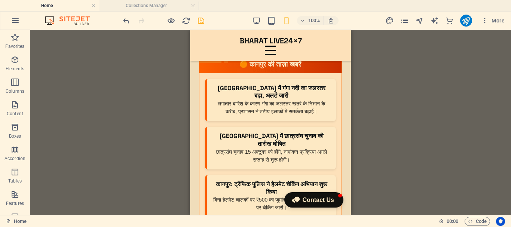
scroll to position [3176, 0]
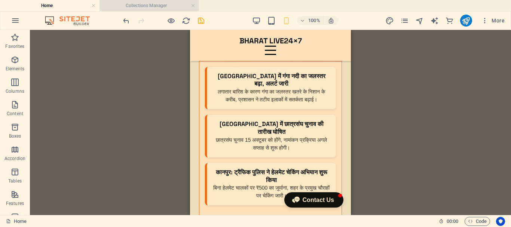
click at [163, 5] on h4 "Collections Manager" at bounding box center [148, 5] width 99 height 8
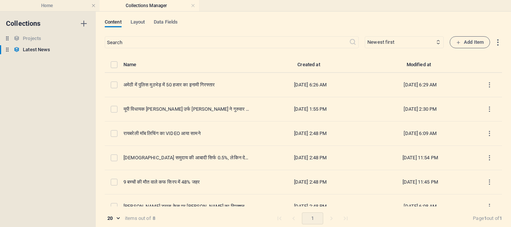
scroll to position [0, 0]
click at [178, 21] on span "Data Fields" at bounding box center [166, 23] width 24 height 10
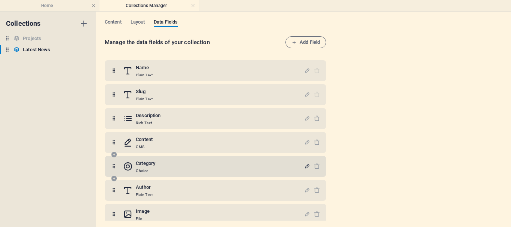
click at [306, 167] on icon "button" at bounding box center [307, 166] width 6 height 6
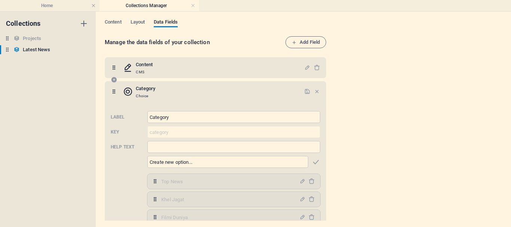
scroll to position [112, 0]
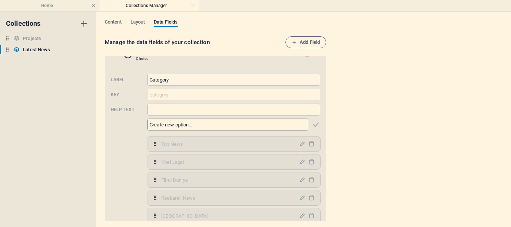
click at [204, 124] on input "text" at bounding box center [227, 125] width 161 height 12
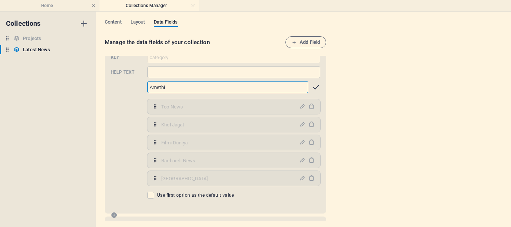
type input "Amethi"
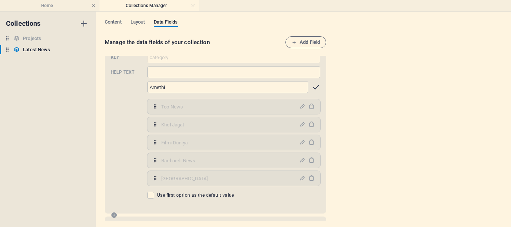
click at [314, 88] on icon "button" at bounding box center [315, 87] width 9 height 9
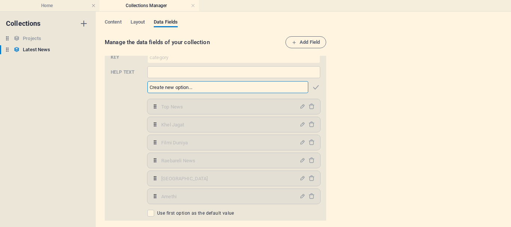
click at [229, 85] on input "text" at bounding box center [227, 87] width 161 height 12
type input "[GEOGRAPHIC_DATA]"
click at [314, 87] on icon "button" at bounding box center [315, 87] width 9 height 9
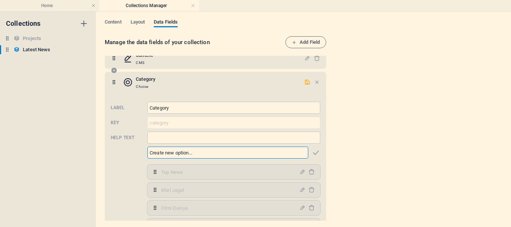
scroll to position [75, 0]
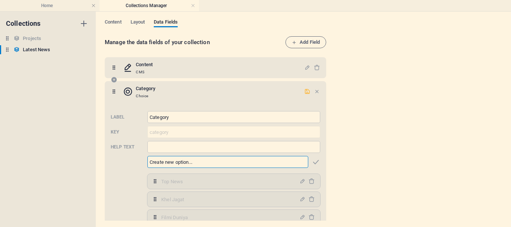
click at [306, 89] on icon "button" at bounding box center [307, 91] width 6 height 6
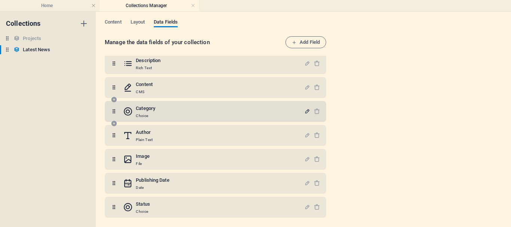
scroll to position [55, 0]
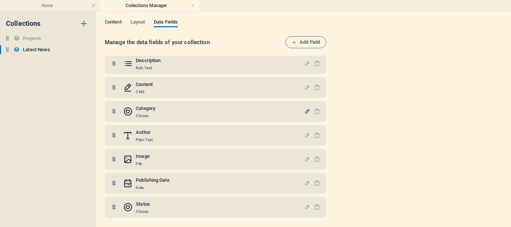
click at [114, 20] on span "Content" at bounding box center [113, 23] width 17 height 10
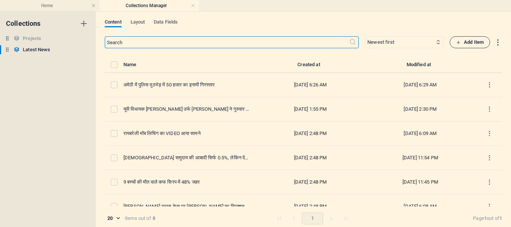
click at [477, 41] on span "Add Item" at bounding box center [470, 42] width 28 height 9
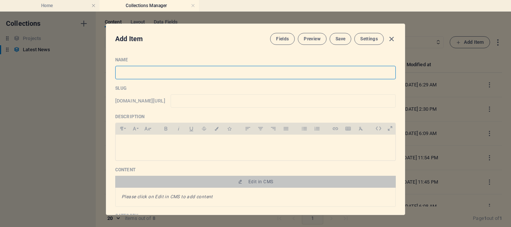
click at [195, 72] on input "text" at bounding box center [255, 72] width 280 height 13
paste input "डिप्टी CM से मरीज के बेटे ने गुहार लगाई"
type input "डिप्टी CM से मरीज के बेटे ने गुहार लगाई"
type input "cm"
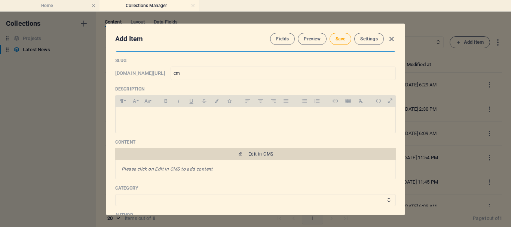
scroll to position [37, 0]
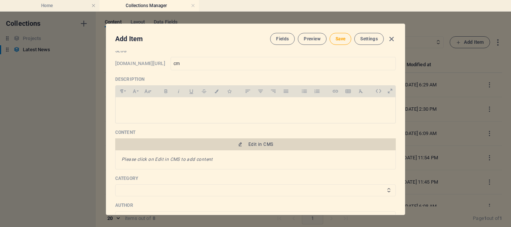
type input "डिप्टी CM से मरीज के बेटे ने गुहार लगाई"
click at [289, 144] on span "Edit in CMS" at bounding box center [255, 144] width 274 height 6
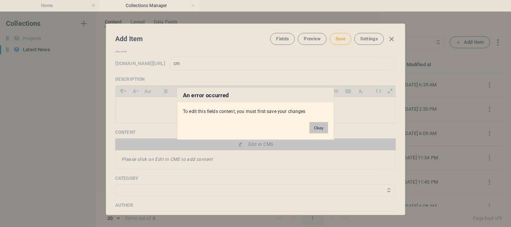
click at [318, 129] on button "Okay" at bounding box center [318, 127] width 19 height 11
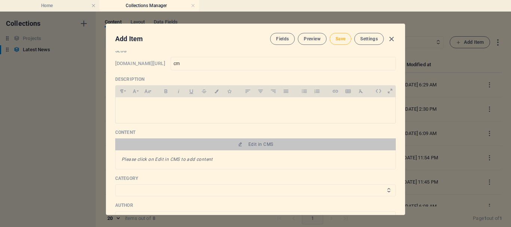
click at [341, 42] on button "Save" at bounding box center [340, 39] width 22 height 12
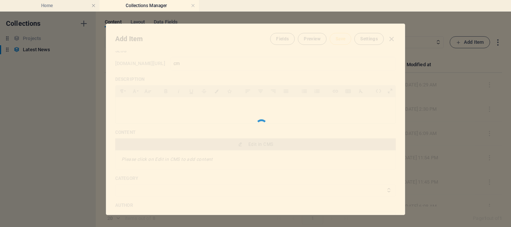
type input "cm"
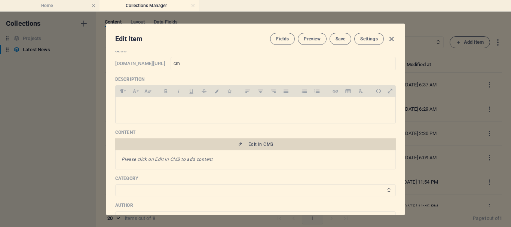
click at [289, 145] on span "Edit in CMS" at bounding box center [255, 144] width 274 height 6
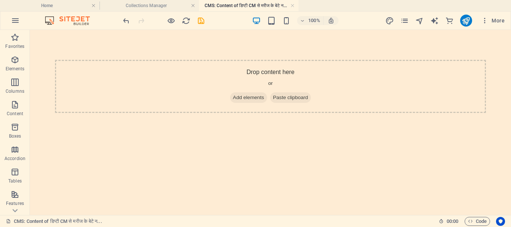
scroll to position [0, 0]
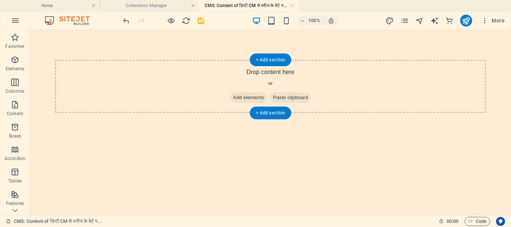
click at [244, 99] on span "Add elements" at bounding box center [248, 97] width 37 height 10
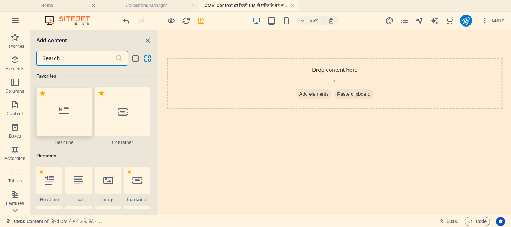
click at [71, 121] on div at bounding box center [64, 111] width 56 height 49
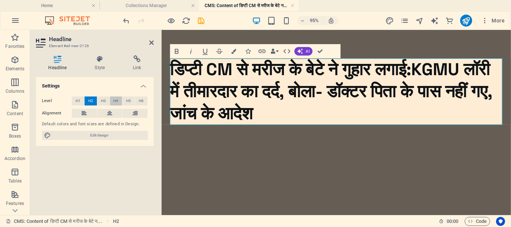
click at [114, 102] on span "H4" at bounding box center [115, 100] width 5 height 9
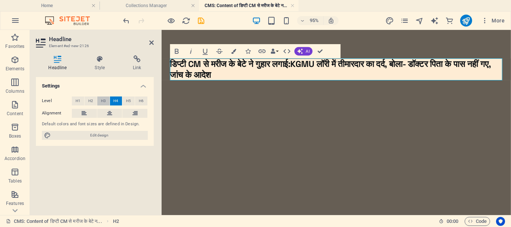
click at [106, 102] on button "H3" at bounding box center [103, 100] width 12 height 9
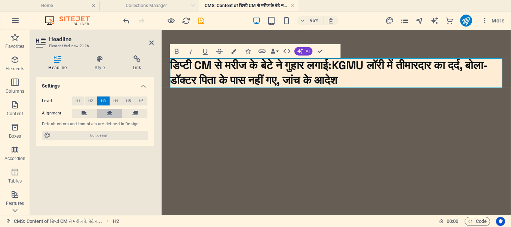
click at [109, 111] on icon at bounding box center [109, 113] width 5 height 9
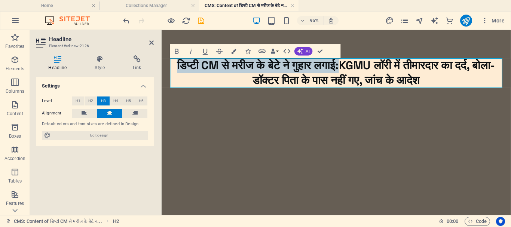
drag, startPoint x: 374, startPoint y: 69, endPoint x: 171, endPoint y: 64, distance: 202.7
click at [171, 64] on h3 "डिप्टी CM से मरीज के बेटे ने गुहार लगाई:KGMU लॉरी में तीमारदार का दर्द, बोला- ड…" at bounding box center [346, 75] width 350 height 31
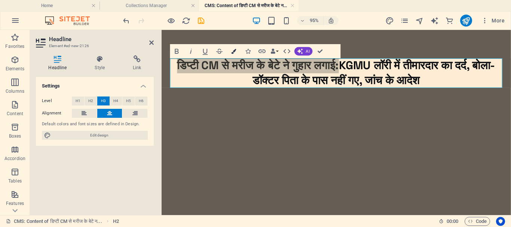
click at [232, 50] on icon "button" at bounding box center [233, 51] width 5 height 5
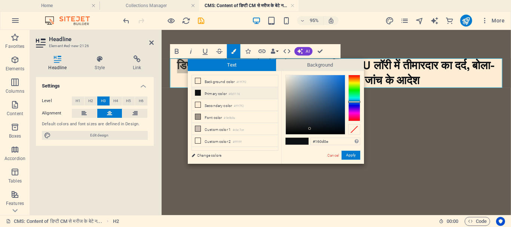
click at [358, 120] on div at bounding box center [354, 98] width 12 height 46
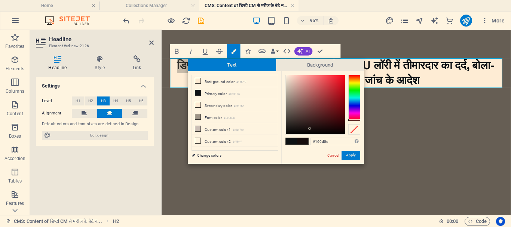
type input "#cb081b"
click at [342, 87] on div at bounding box center [315, 104] width 59 height 59
drag, startPoint x: 354, startPoint y: 152, endPoint x: 199, endPoint y: 128, distance: 156.6
click at [354, 152] on button "Apply" at bounding box center [350, 155] width 19 height 9
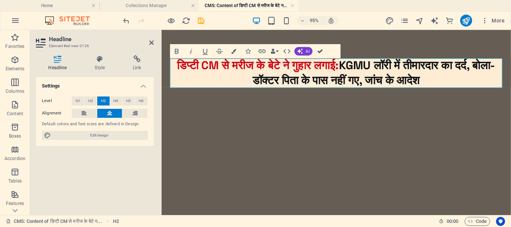
drag, startPoint x: 319, startPoint y: 49, endPoint x: 289, endPoint y: 25, distance: 38.8
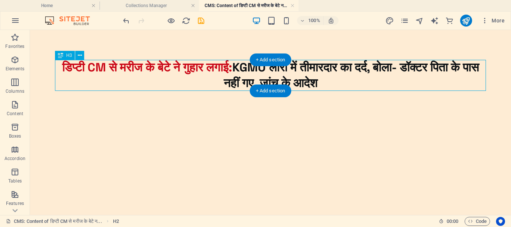
click at [252, 70] on div "डिप्टी CM से मरीज के बेटे ने गुहार लगाई: KGMU लॉरी में तीमारदार का दर्द, बोला- …" at bounding box center [270, 75] width 431 height 31
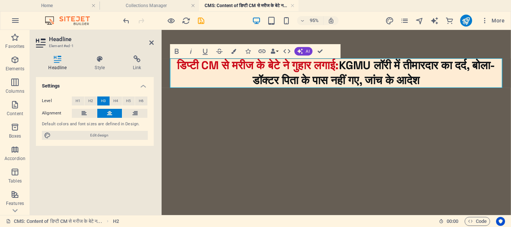
click at [374, 67] on h3 "डिप्टी CM से मरीज के बेटे ने गुहार लगाई: KGMU लॉरी में तीमारदार का दर्द, बोला- …" at bounding box center [346, 75] width 350 height 31
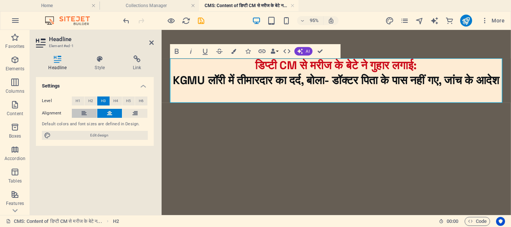
click at [85, 111] on icon at bounding box center [84, 113] width 5 height 9
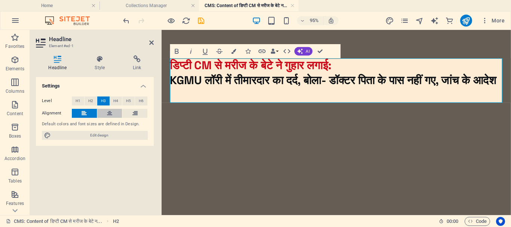
click at [109, 112] on icon at bounding box center [109, 113] width 5 height 9
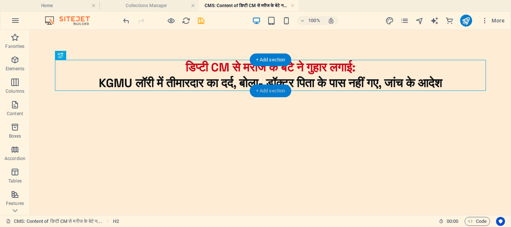
drag, startPoint x: 274, startPoint y: 91, endPoint x: 78, endPoint y: 55, distance: 199.6
click at [274, 91] on div "+ Add section" at bounding box center [271, 91] width 42 height 13
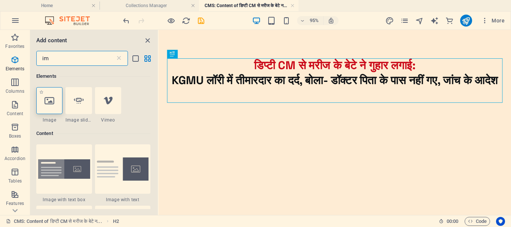
type input "im"
click at [56, 106] on div at bounding box center [49, 100] width 26 height 27
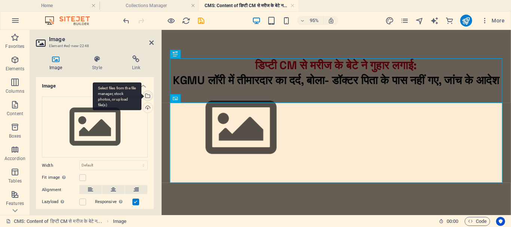
click at [148, 94] on div "Select files from the file manager, stock photos, or upload file(s)" at bounding box center [146, 96] width 11 height 11
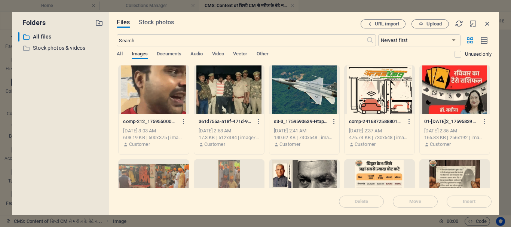
click at [156, 94] on div at bounding box center [154, 89] width 70 height 49
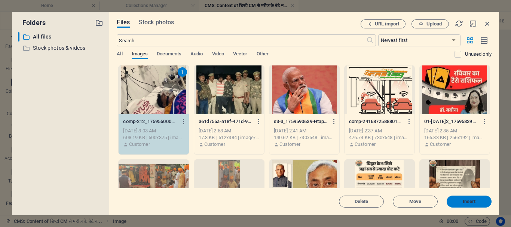
click at [473, 201] on span "Insert" at bounding box center [469, 201] width 13 height 4
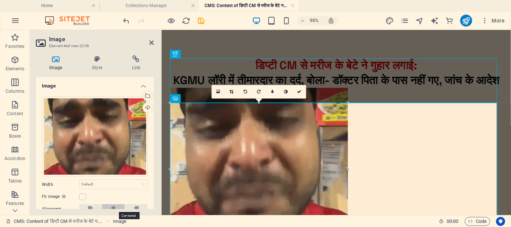
click at [114, 208] on icon at bounding box center [113, 208] width 5 height 9
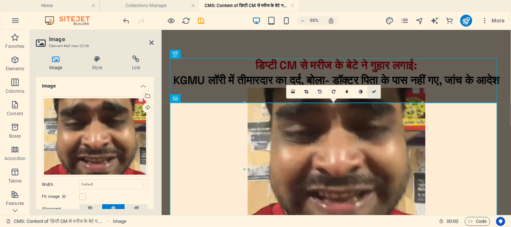
click at [373, 89] on link at bounding box center [373, 91] width 13 height 13
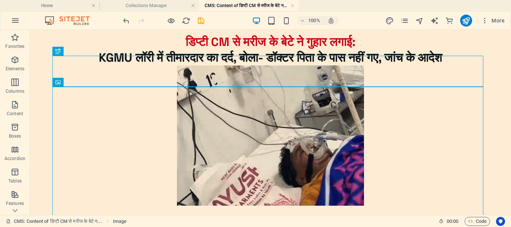
scroll to position [46, 0]
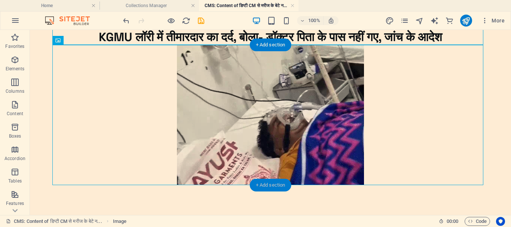
drag, startPoint x: 268, startPoint y: 184, endPoint x: 101, endPoint y: 101, distance: 185.8
click at [268, 184] on div "+ Add section" at bounding box center [271, 185] width 42 height 13
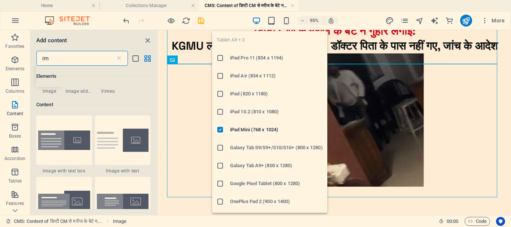
scroll to position [57, 0]
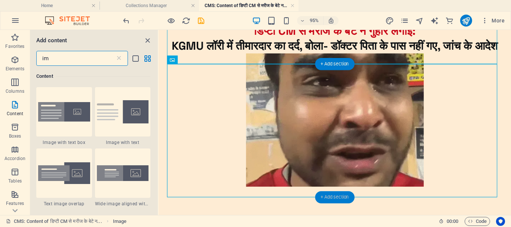
click at [331, 196] on div "+ Add section" at bounding box center [334, 197] width 39 height 12
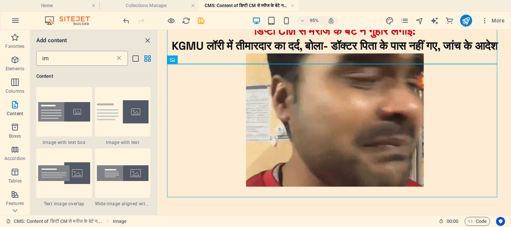
click at [120, 59] on icon at bounding box center [118, 58] width 7 height 7
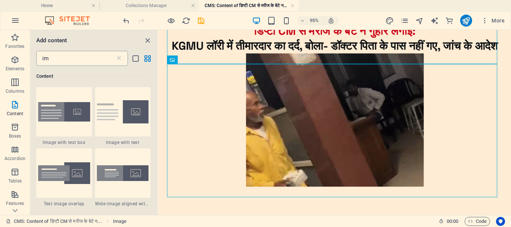
click at [89, 59] on input "im" at bounding box center [75, 58] width 79 height 15
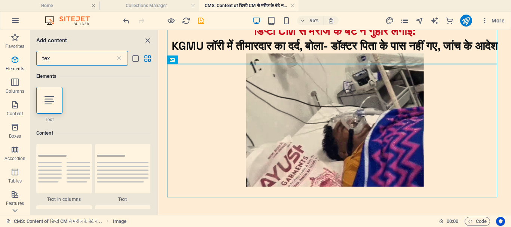
scroll to position [0, 0]
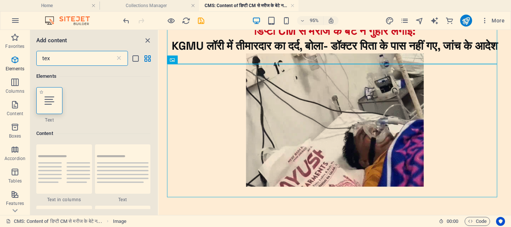
type input "tex"
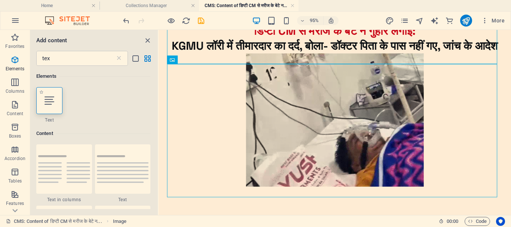
click at [45, 101] on icon at bounding box center [49, 101] width 10 height 10
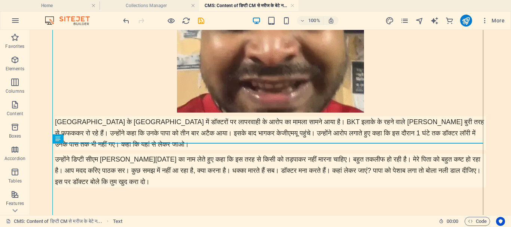
scroll to position [125, 0]
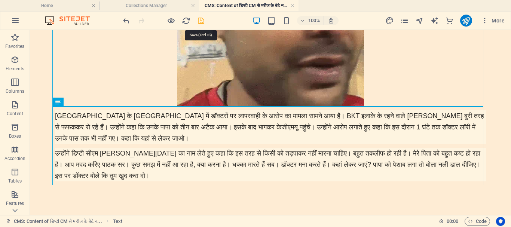
click at [202, 19] on icon "save" at bounding box center [201, 20] width 9 height 9
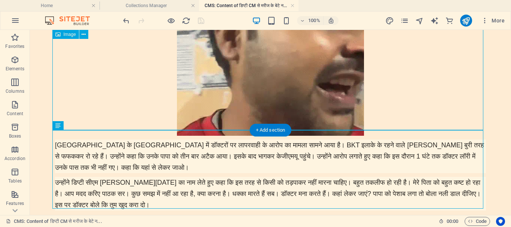
scroll to position [87, 0]
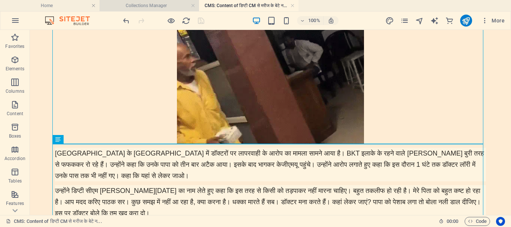
click at [138, 8] on h4 "Collections Manager" at bounding box center [148, 5] width 99 height 8
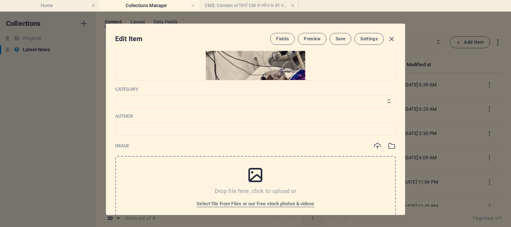
scroll to position [187, 0]
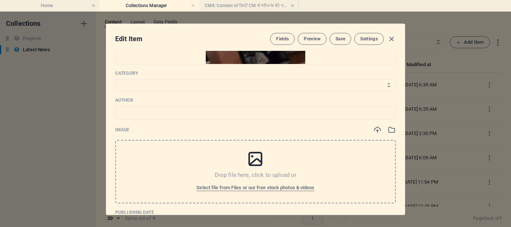
click at [212, 86] on select "Top News Khel Jagat Filmi Duniya Raebareli News [GEOGRAPHIC_DATA] [GEOGRAPHIC_D…" at bounding box center [255, 85] width 280 height 12
select select "[GEOGRAPHIC_DATA]"
click at [115, 79] on select "Top News Khel Jagat Filmi Duniya Raebareli News [GEOGRAPHIC_DATA] [GEOGRAPHIC_D…" at bounding box center [255, 85] width 280 height 12
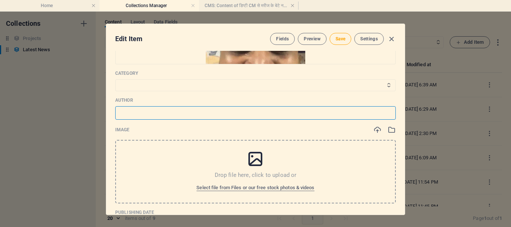
click at [184, 115] on input "text" at bounding box center [255, 112] width 280 height 13
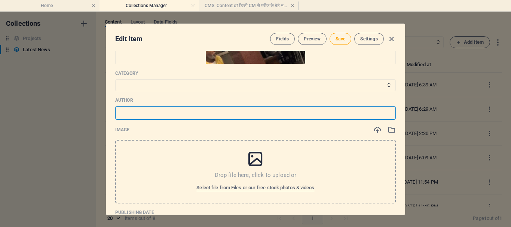
type input "[PERSON_NAME]"
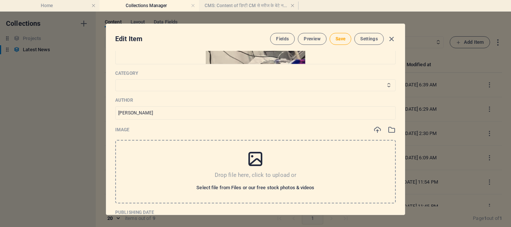
click at [292, 185] on span "Select file from Files or our free stock photos & videos" at bounding box center [255, 187] width 118 height 9
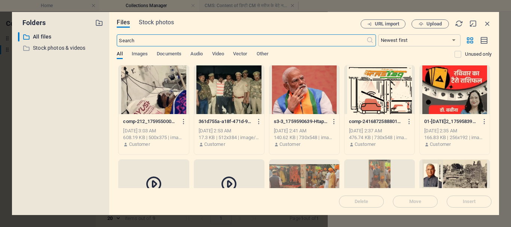
click at [167, 88] on div at bounding box center [154, 89] width 70 height 49
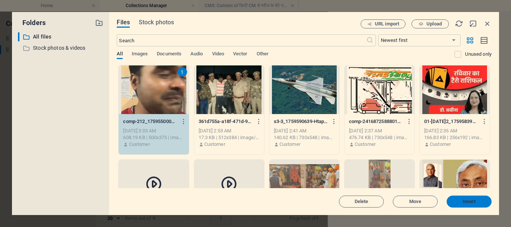
click at [480, 202] on span "Insert" at bounding box center [468, 201] width 39 height 4
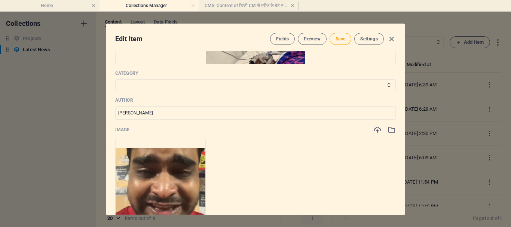
scroll to position [224, 0]
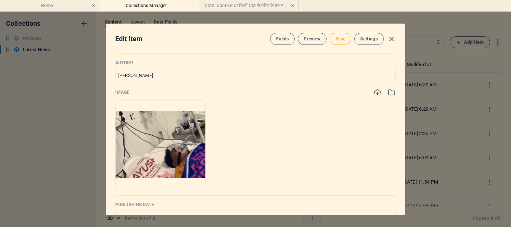
click at [340, 42] on span "Save" at bounding box center [340, 39] width 10 height 6
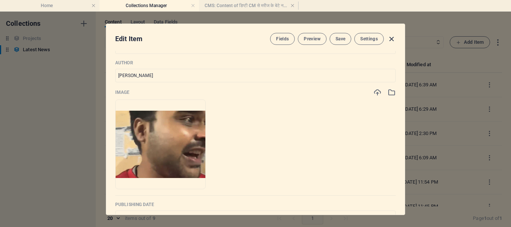
click at [390, 39] on icon "button" at bounding box center [391, 39] width 9 height 9
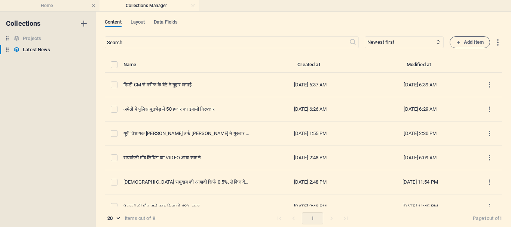
type input "cm"
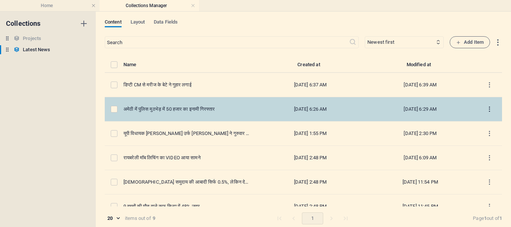
click at [486, 110] on icon "items list" at bounding box center [489, 109] width 7 height 7
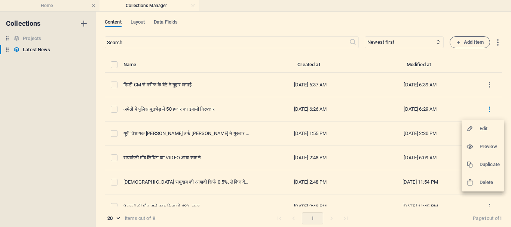
click at [485, 129] on h6 "Edit" at bounding box center [489, 128] width 20 height 9
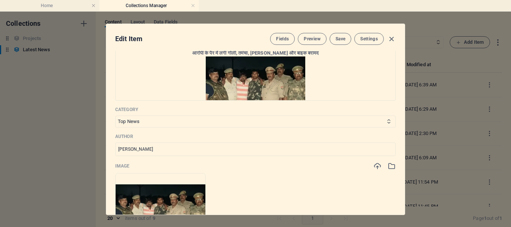
scroll to position [150, 0]
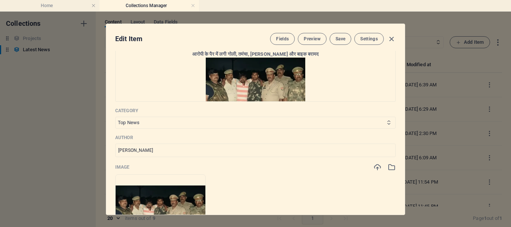
click at [229, 122] on select "Top News Khel Jagat Filmi Duniya Raebareli News [GEOGRAPHIC_DATA] [GEOGRAPHIC_D…" at bounding box center [255, 123] width 280 height 12
select select "Amethi"
click at [115, 117] on select "Top News Khel Jagat Filmi Duniya Raebareli News [GEOGRAPHIC_DATA] [GEOGRAPHIC_D…" at bounding box center [255, 123] width 280 height 12
click at [343, 39] on span "Save" at bounding box center [340, 39] width 10 height 6
click at [391, 39] on icon "button" at bounding box center [391, 39] width 9 height 9
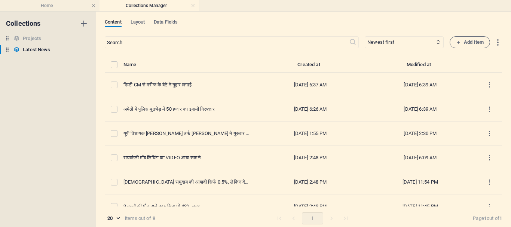
type input "50"
click at [46, 7] on h4 "Home" at bounding box center [49, 5] width 99 height 8
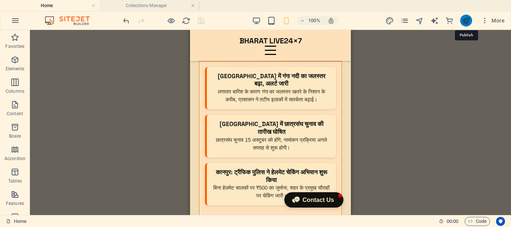
click at [469, 19] on icon "publish" at bounding box center [465, 20] width 9 height 9
